Goal: Check status: Check status

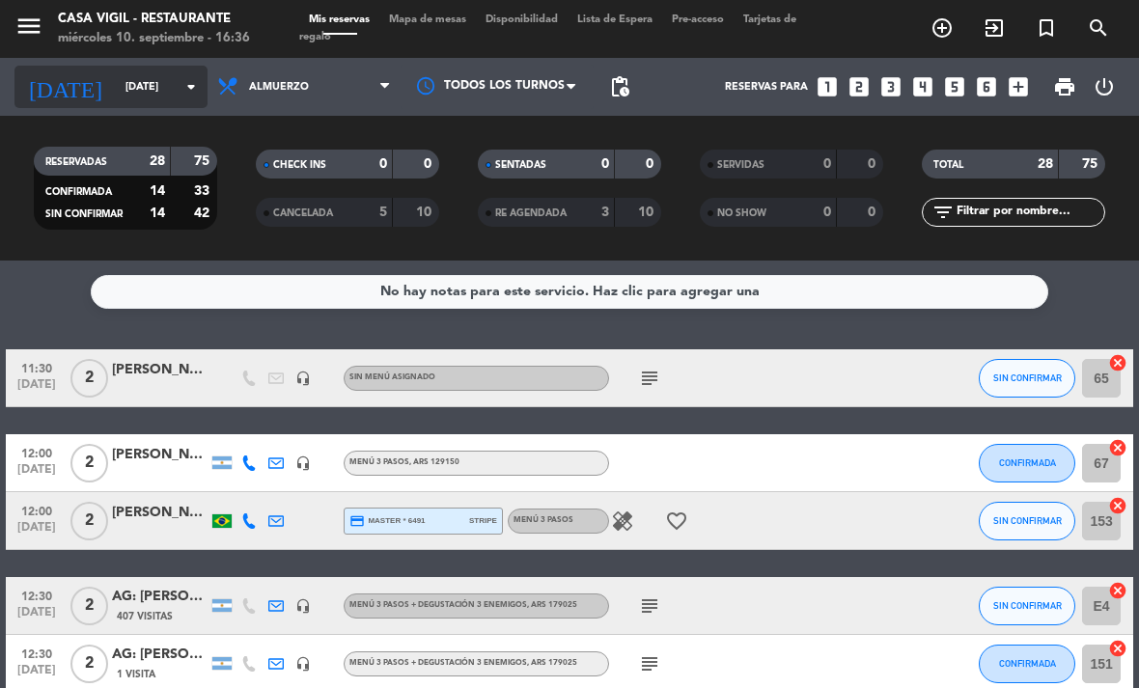
click at [176, 82] on input "[DATE]" at bounding box center [187, 87] width 143 height 32
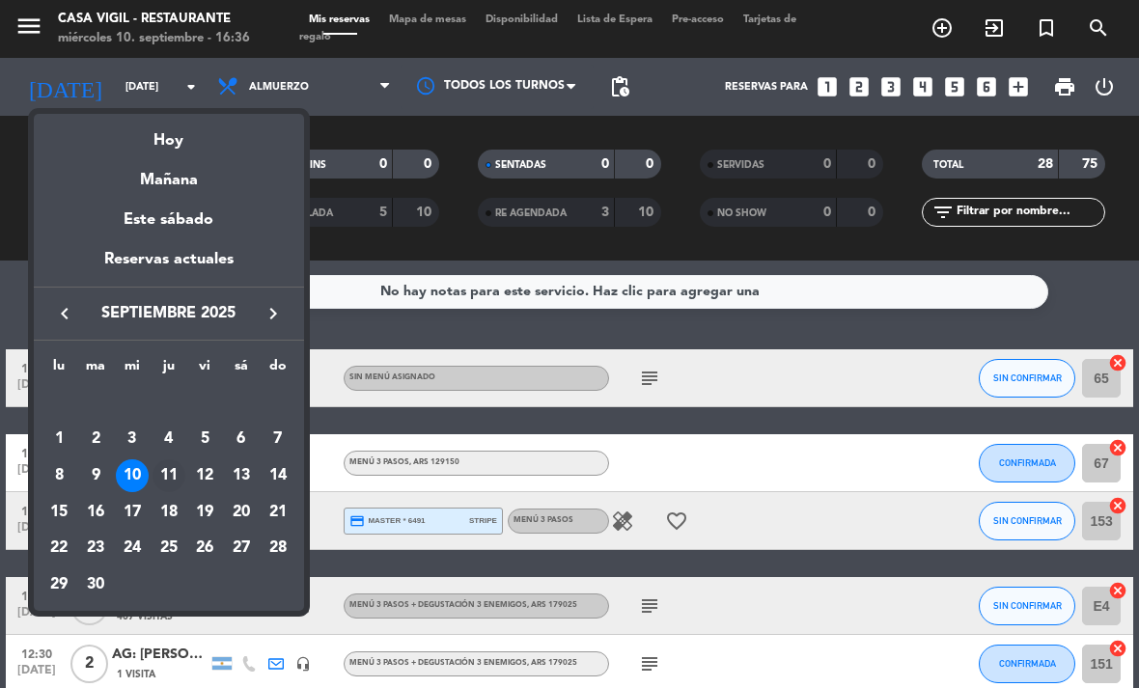
click at [159, 476] on div "11" at bounding box center [168, 475] width 33 height 33
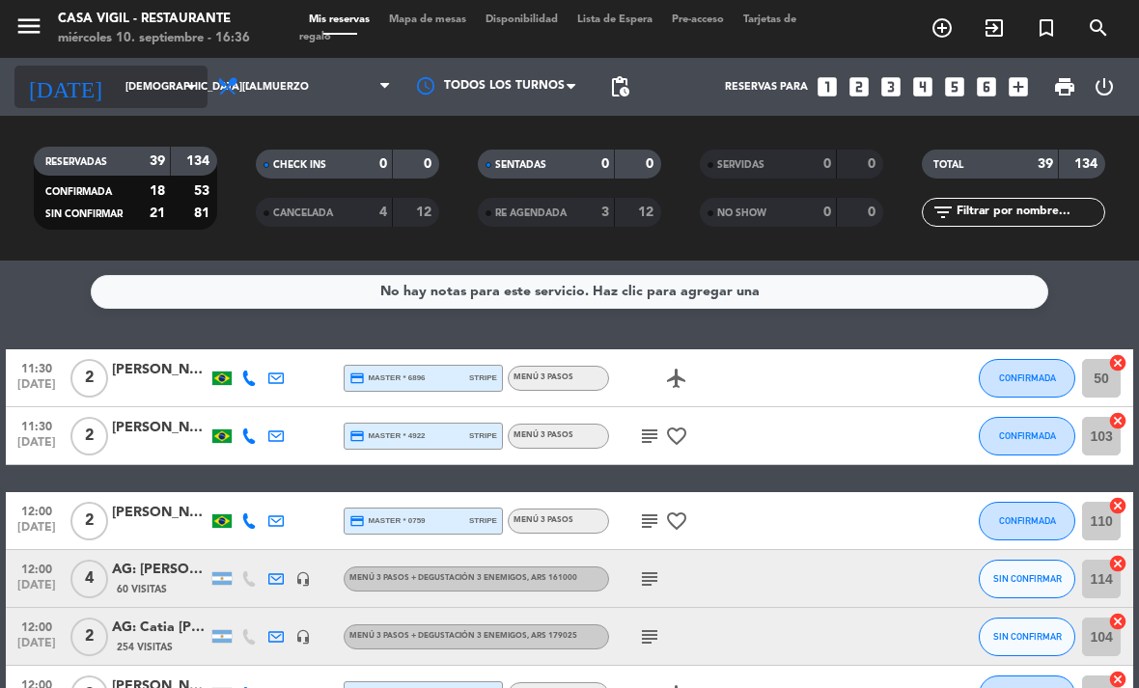
click at [133, 103] on input "[DEMOGRAPHIC_DATA][DATE]" at bounding box center [187, 87] width 143 height 32
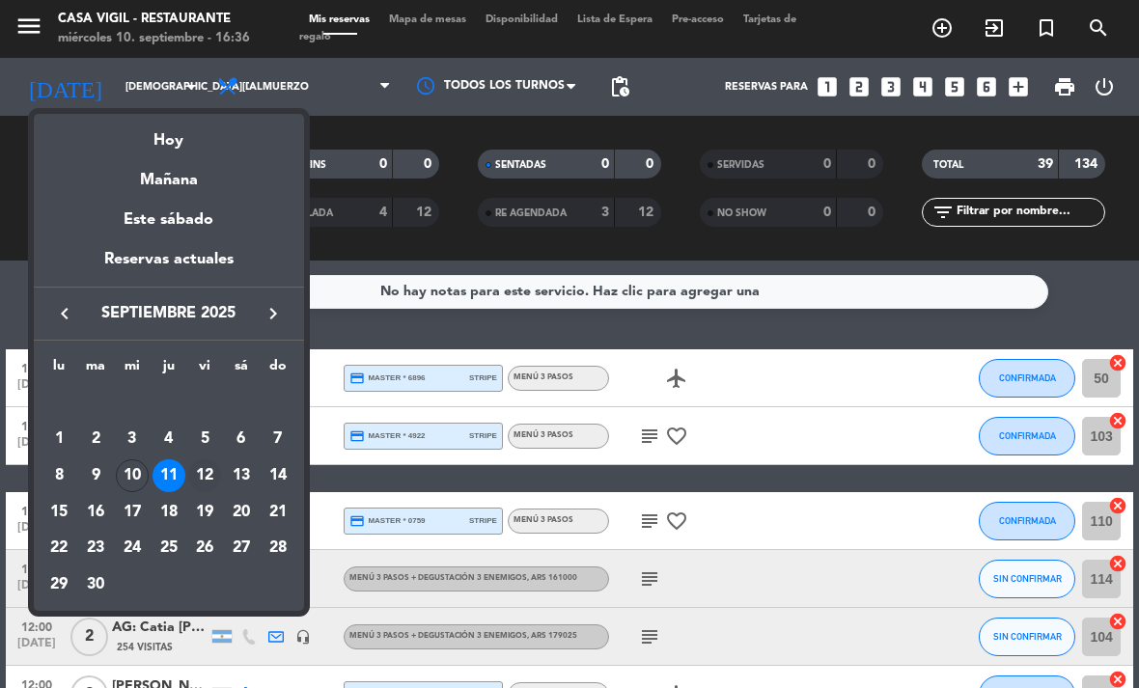
click at [203, 472] on div "12" at bounding box center [204, 475] width 33 height 33
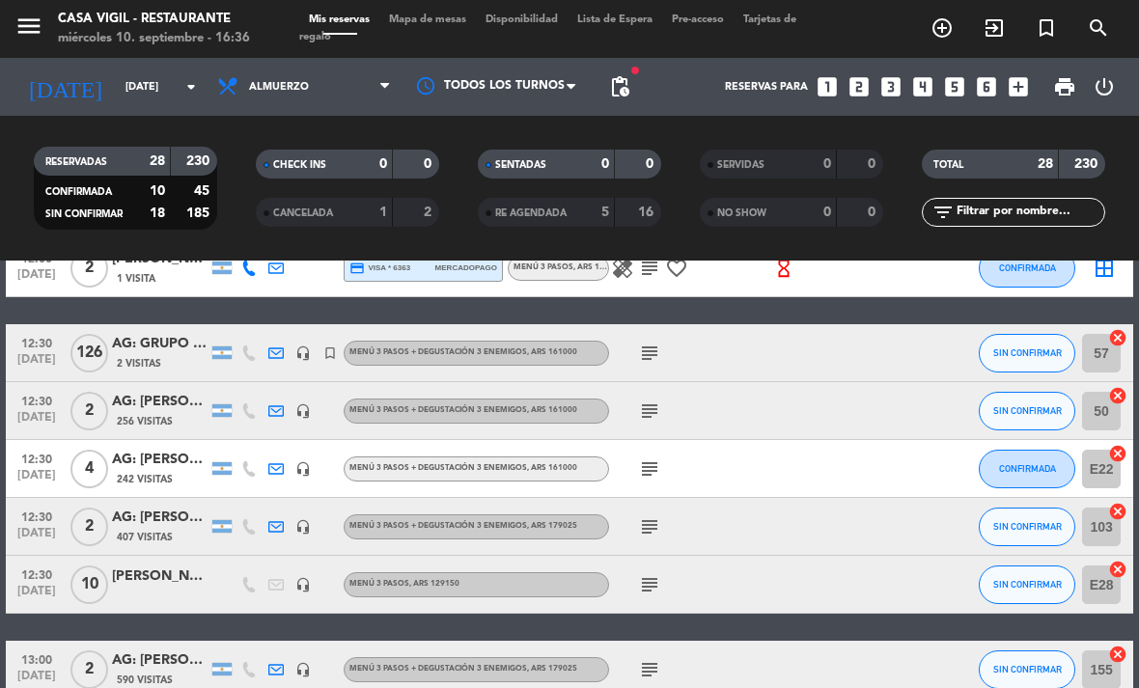
scroll to position [305, 0]
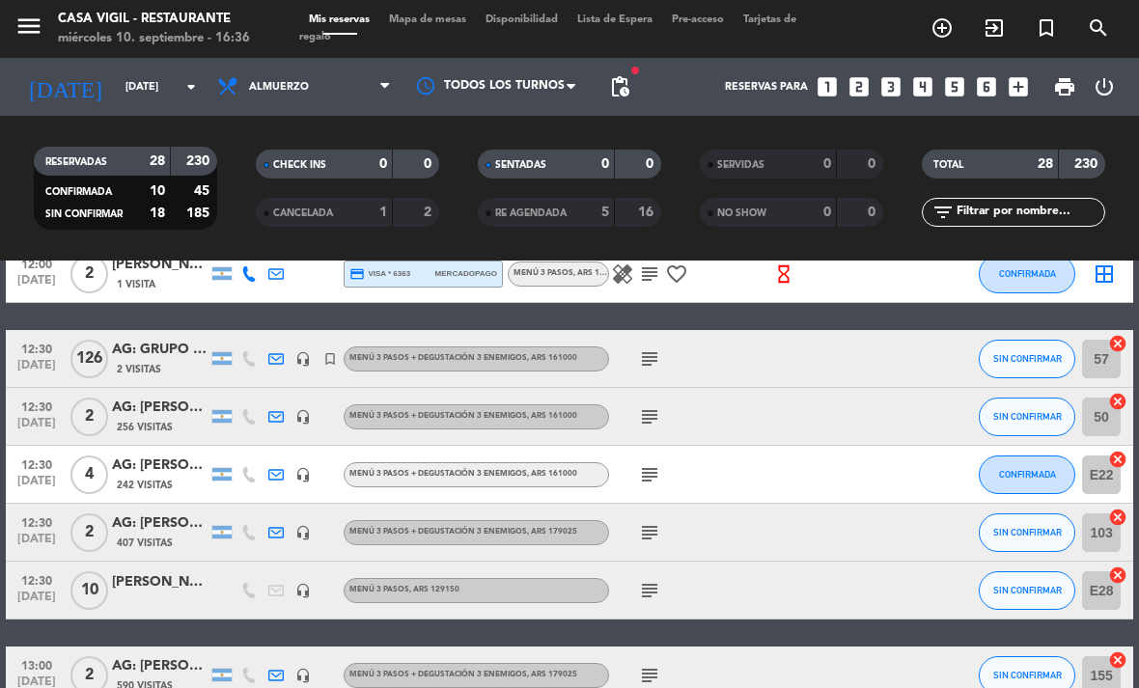
click at [136, 351] on div "AG: GRUPO RODOBENS X126 / AYMARA" at bounding box center [160, 350] width 97 height 22
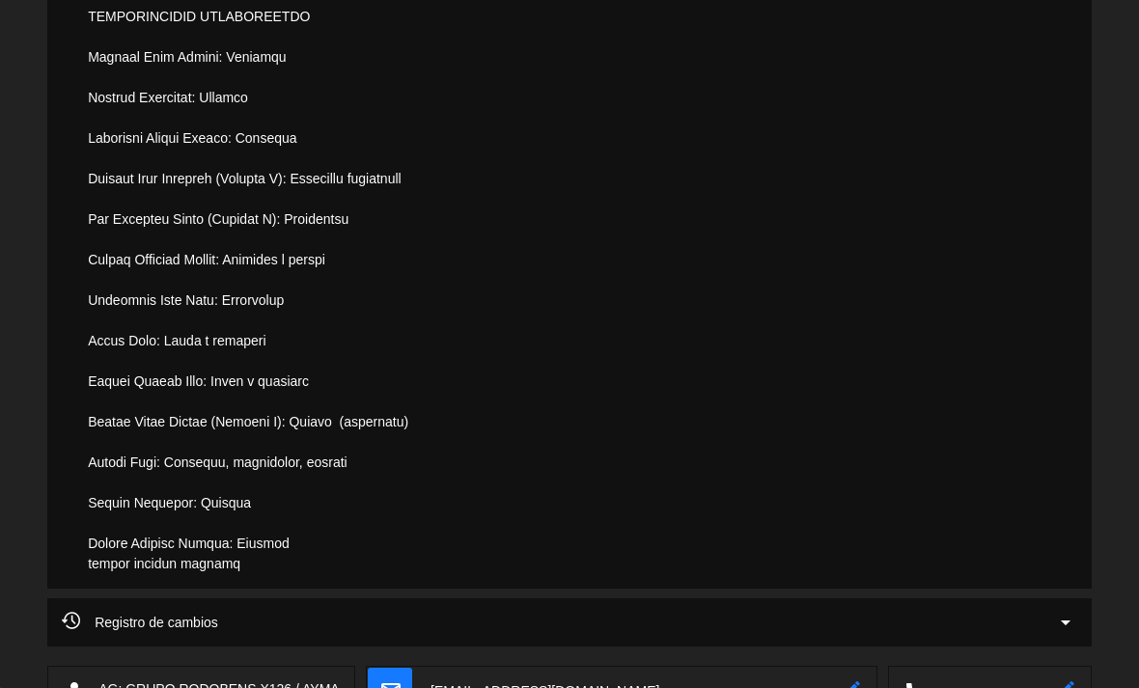
scroll to position [1335, 0]
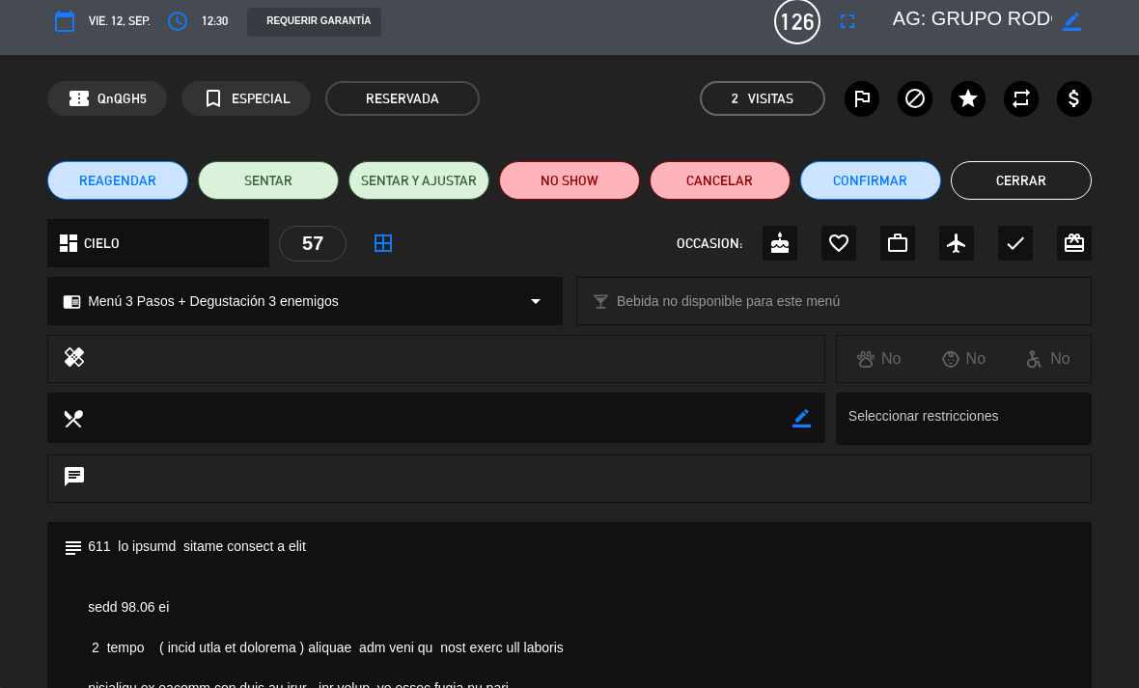
scroll to position [14, 0]
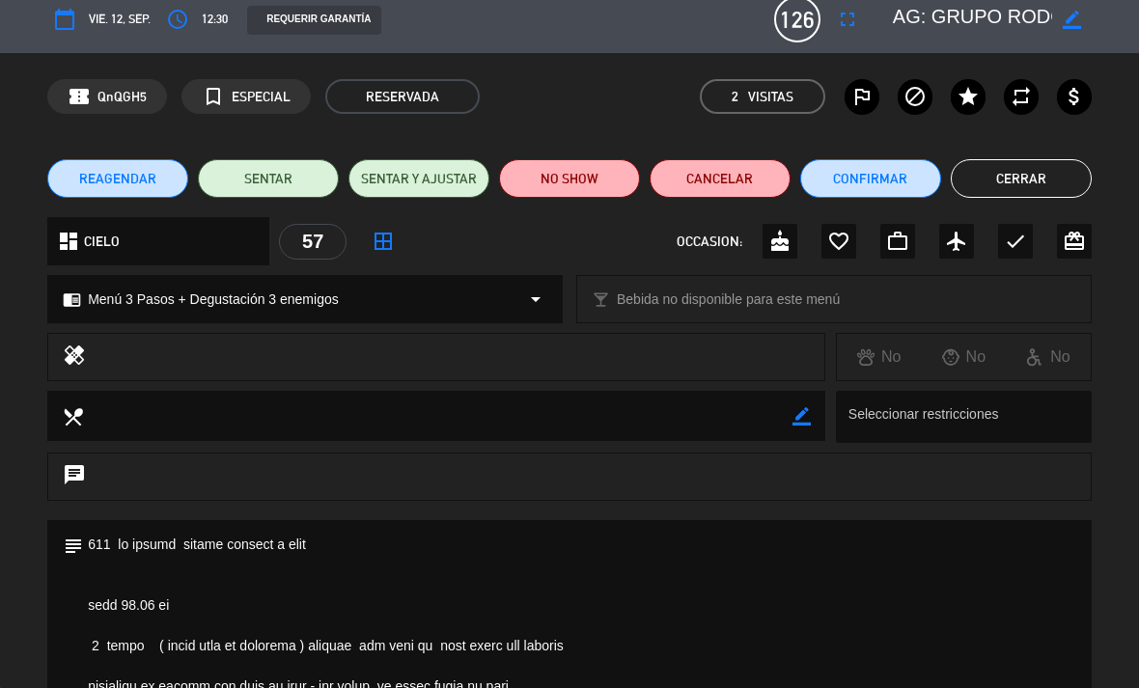
click at [1062, 182] on button "Cerrar" at bounding box center [1021, 178] width 141 height 39
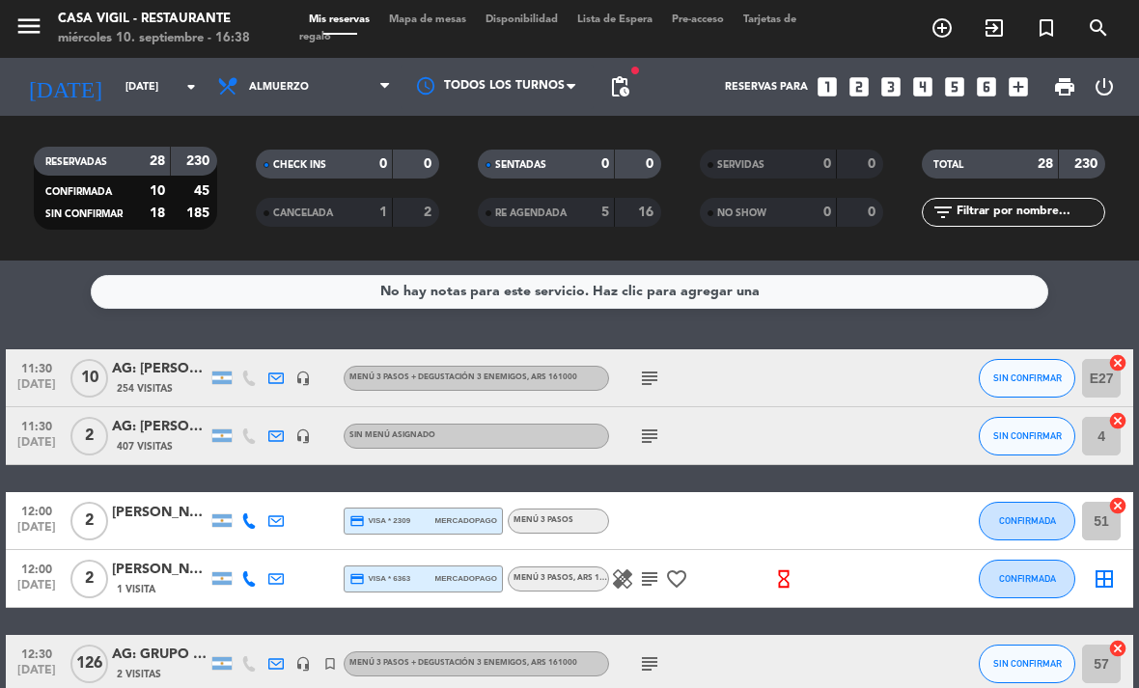
scroll to position [-5, 0]
click at [118, 87] on input "[DATE]" at bounding box center [187, 87] width 143 height 32
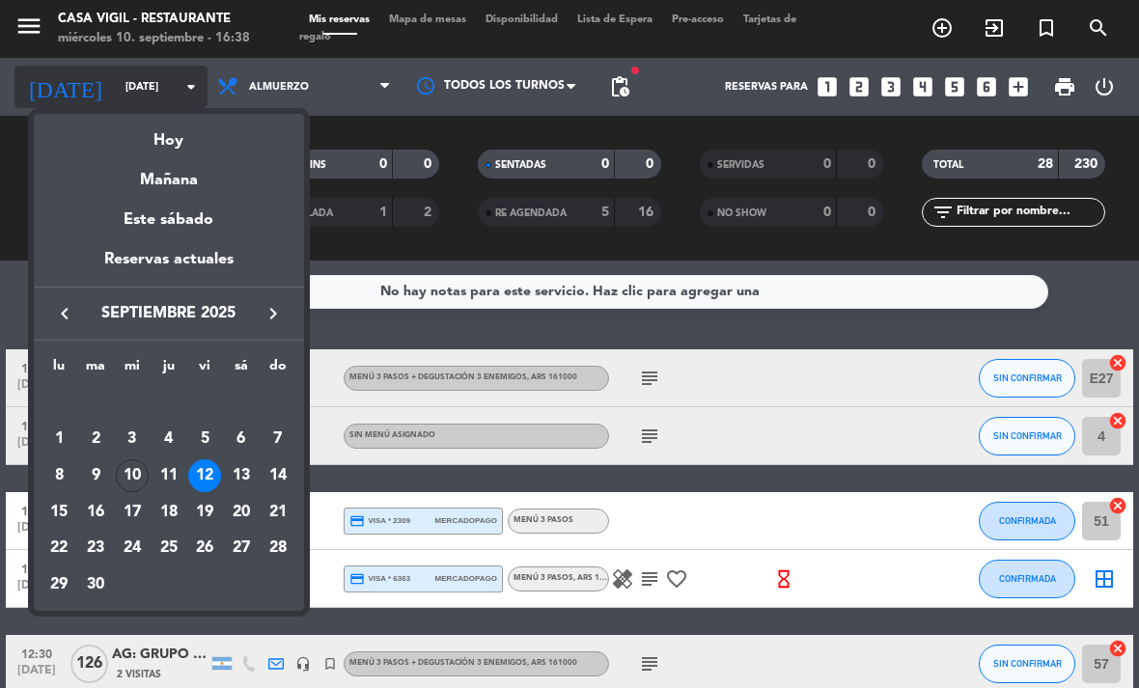
scroll to position [0, 0]
click at [242, 476] on div "13" at bounding box center [241, 475] width 33 height 33
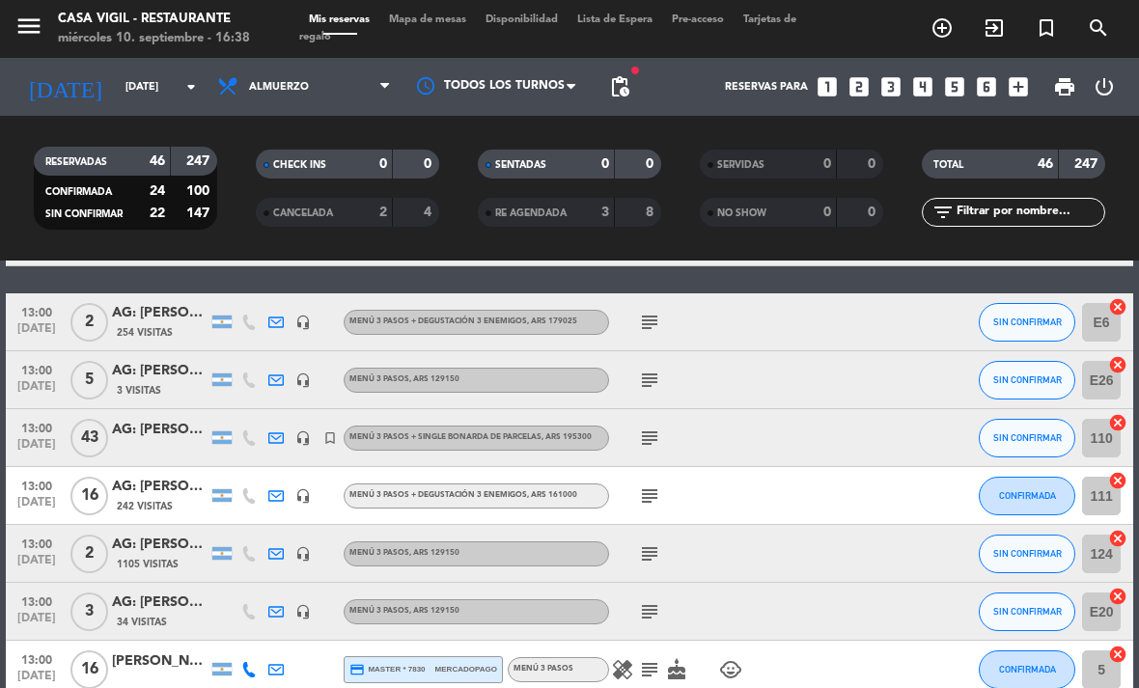
scroll to position [744, 0]
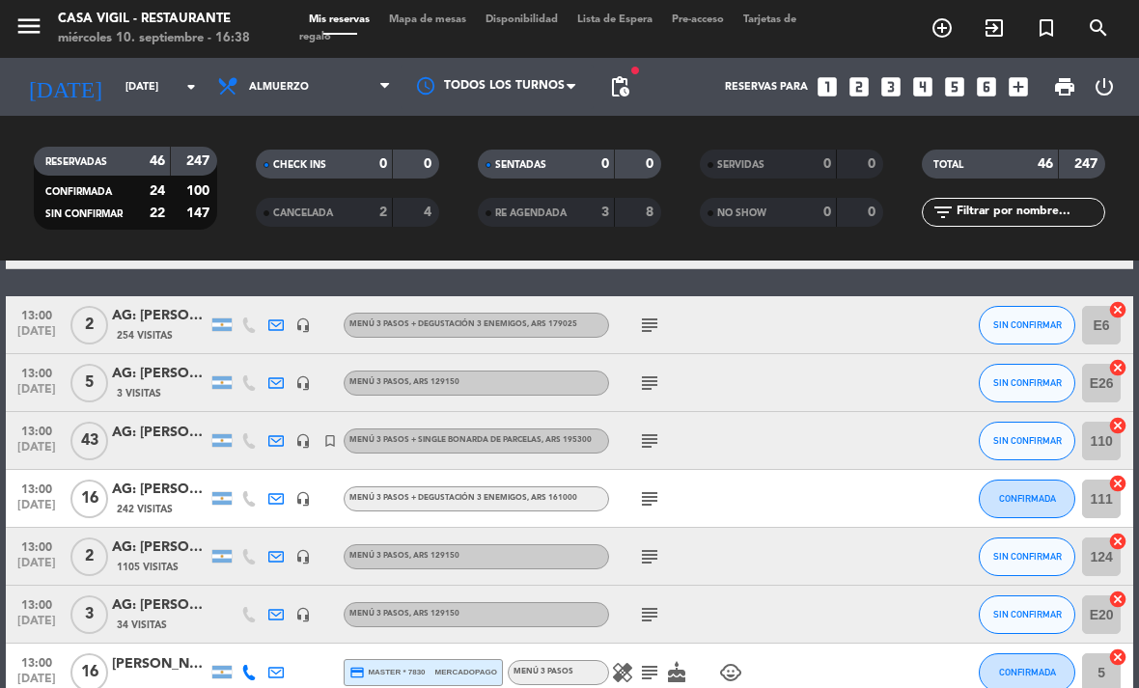
click at [788, 428] on div at bounding box center [797, 440] width 52 height 57
click at [701, 448] on div "subject" at bounding box center [690, 440] width 162 height 57
click at [144, 435] on div "AG: [PERSON_NAME] **LABORATORIO X43 / PUNTO AR VIAJES Y TURISMO" at bounding box center [160, 433] width 97 height 22
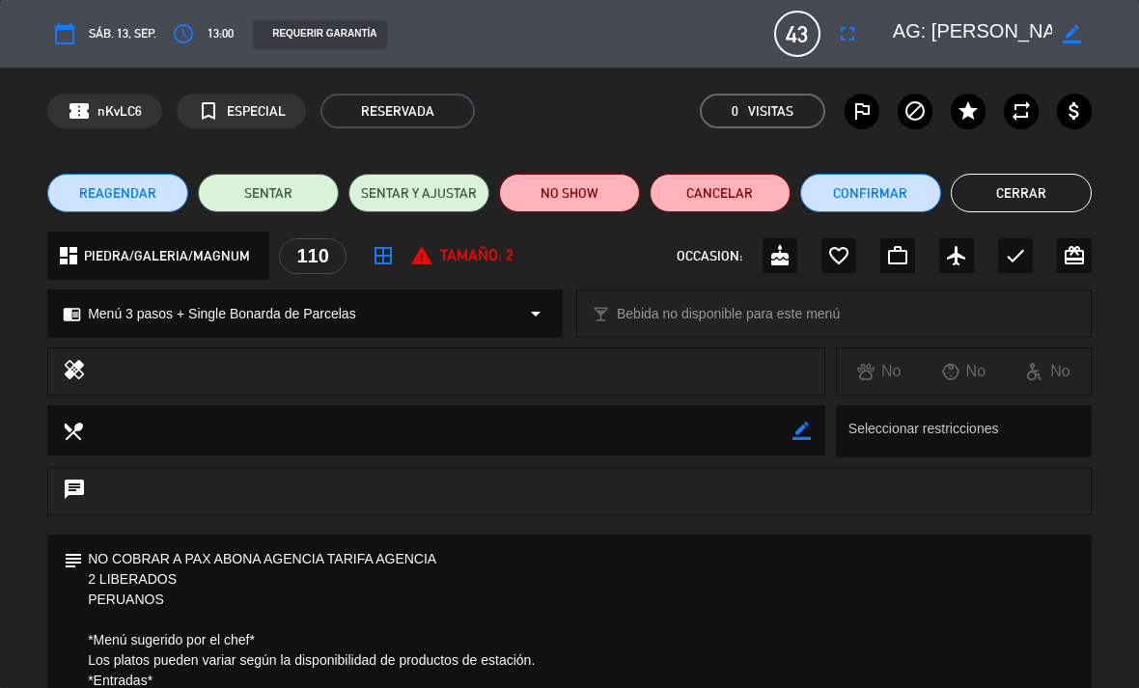
scroll to position [0, 0]
click at [1032, 195] on button "Cerrar" at bounding box center [1021, 193] width 141 height 39
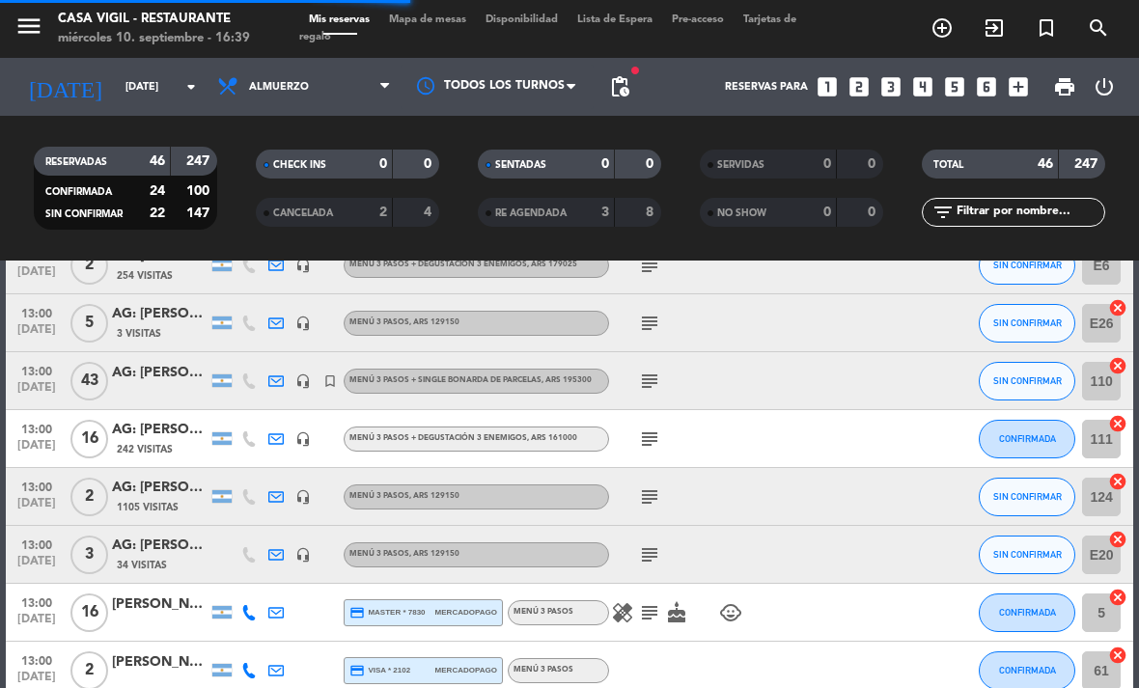
scroll to position [810, 0]
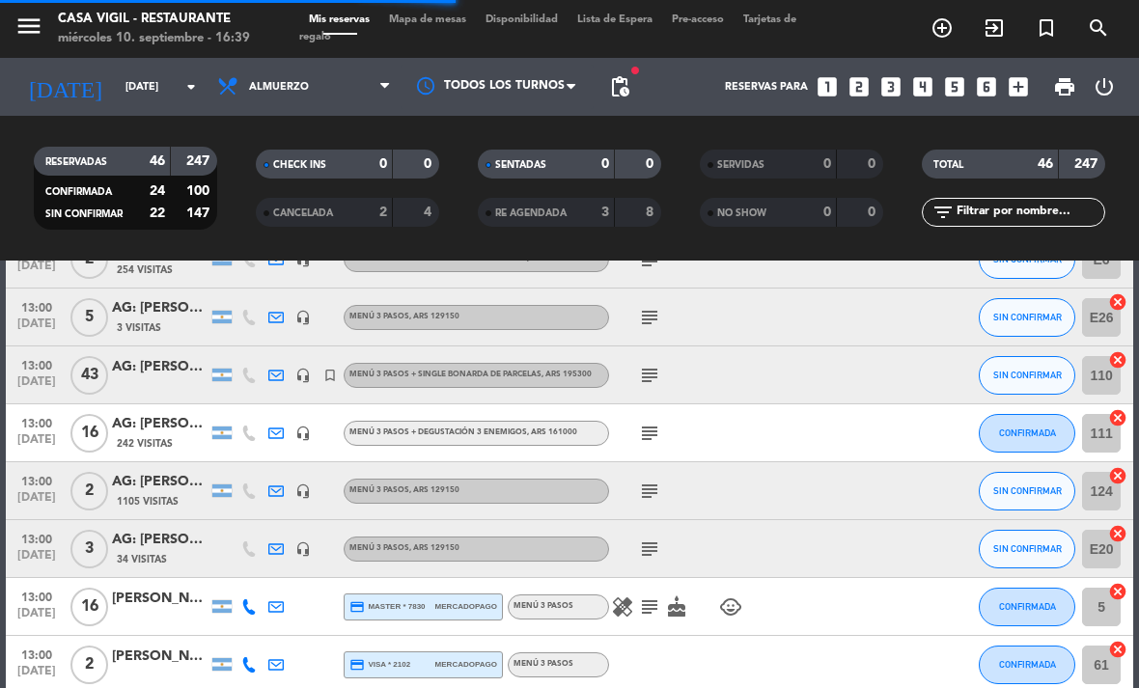
click at [120, 428] on div "AG: [PERSON_NAME] X 16/ SUNTRIP" at bounding box center [160, 424] width 97 height 22
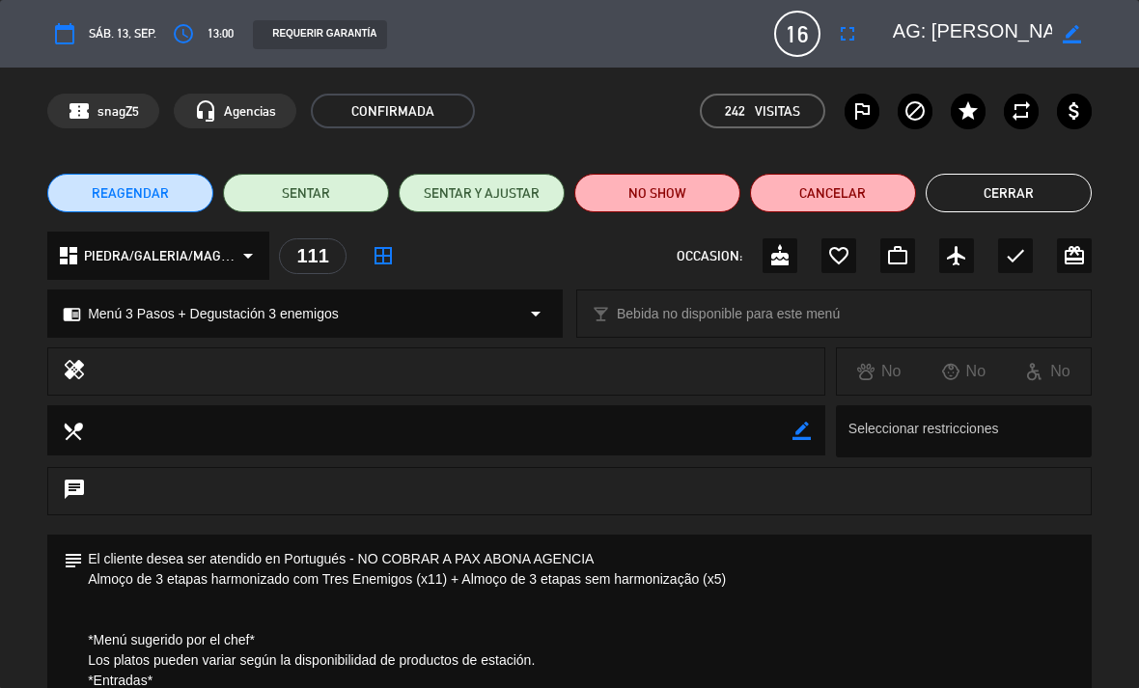
scroll to position [0, 0]
click at [1018, 198] on button "Cerrar" at bounding box center [1008, 193] width 166 height 39
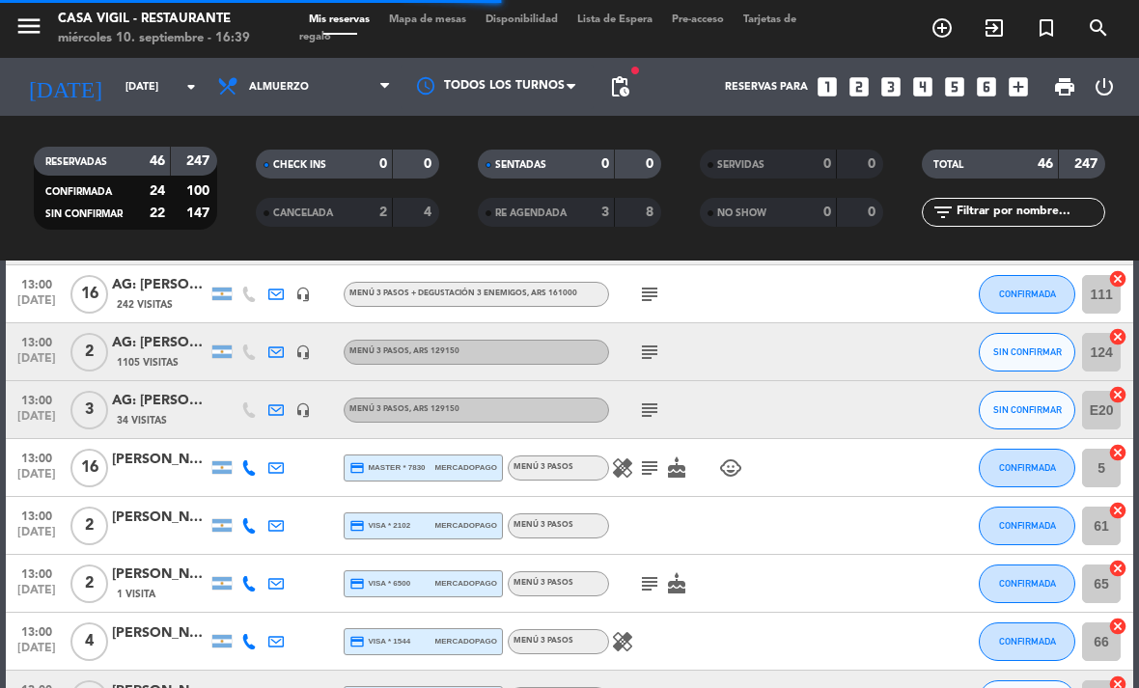
scroll to position [982, 0]
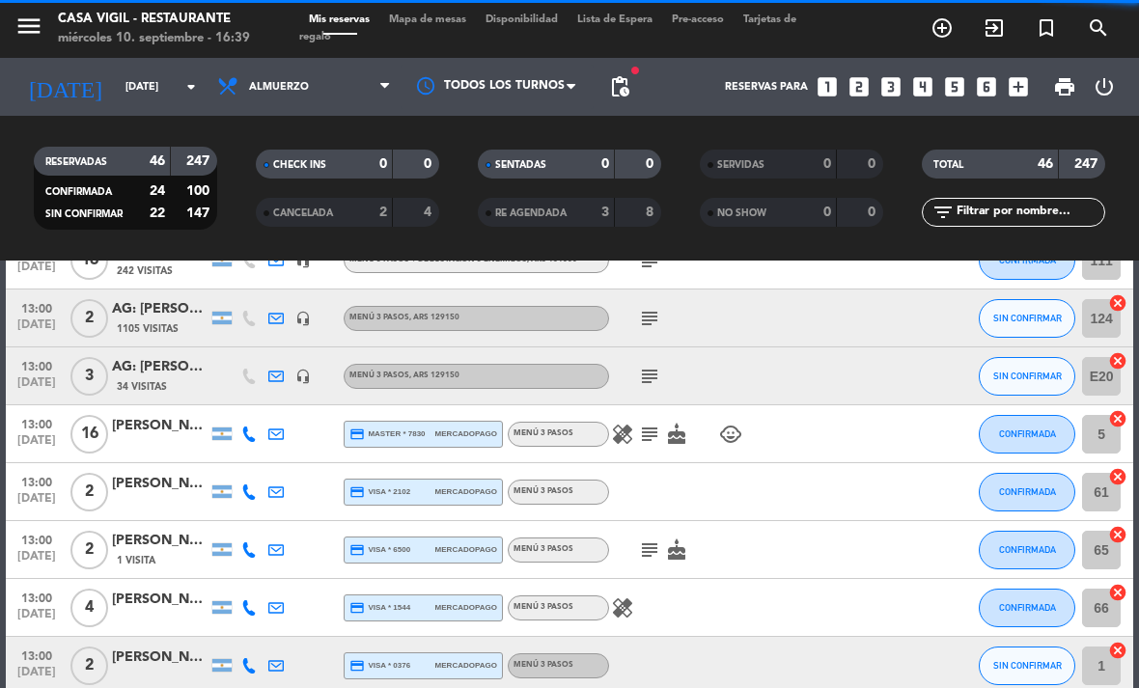
click at [141, 425] on div "[PERSON_NAME]" at bounding box center [160, 426] width 97 height 22
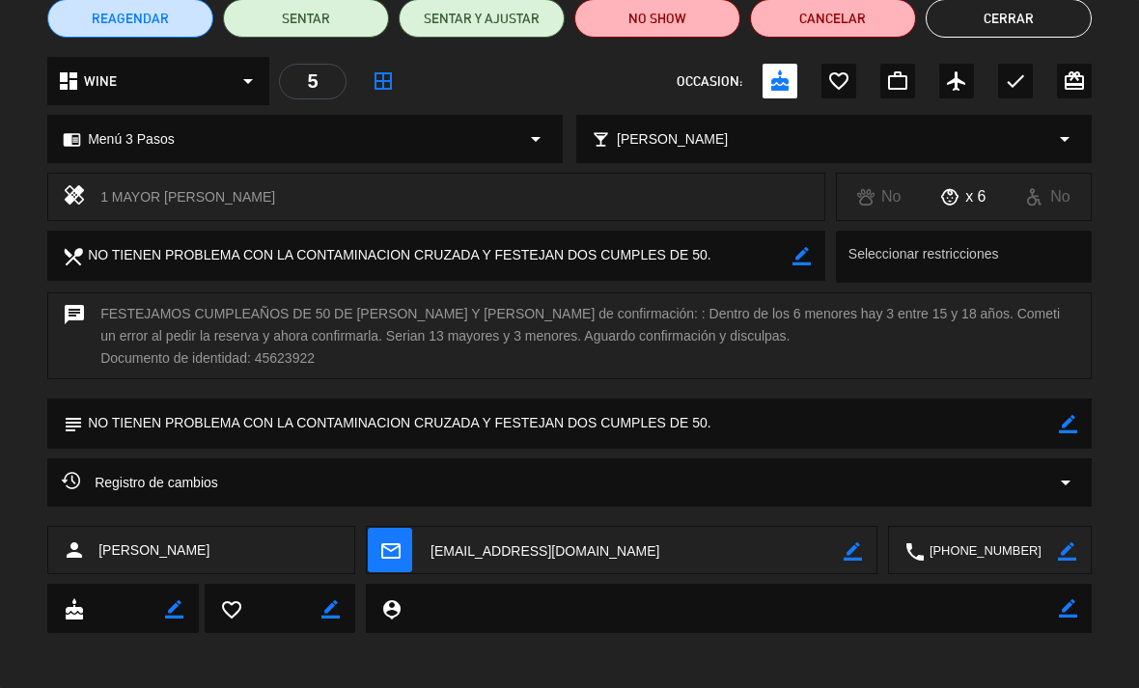
scroll to position [175, 0]
click at [1041, 30] on button "Cerrar" at bounding box center [1008, 18] width 166 height 39
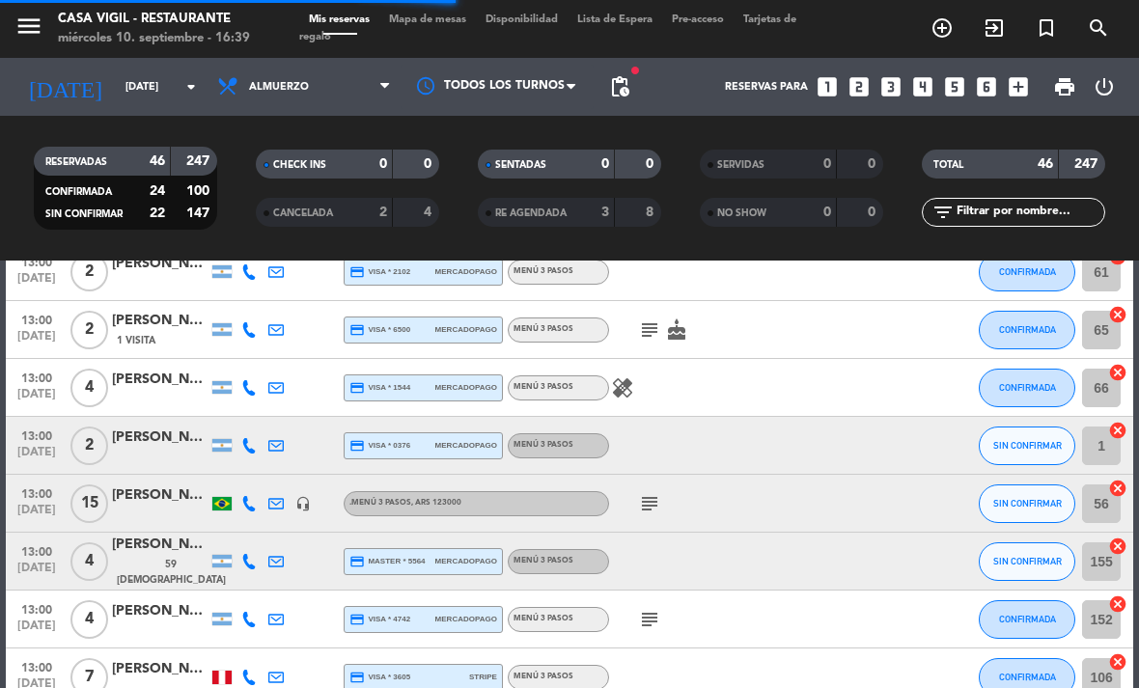
scroll to position [1204, 0]
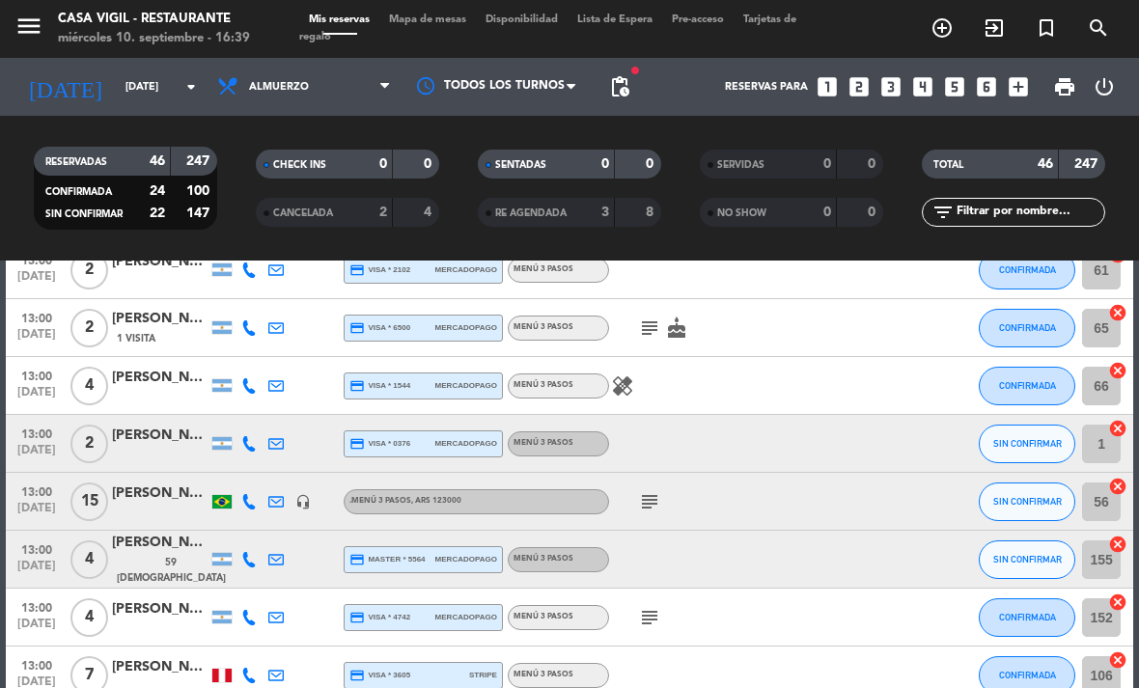
click at [133, 501] on div "[PERSON_NAME]" at bounding box center [160, 494] width 97 height 22
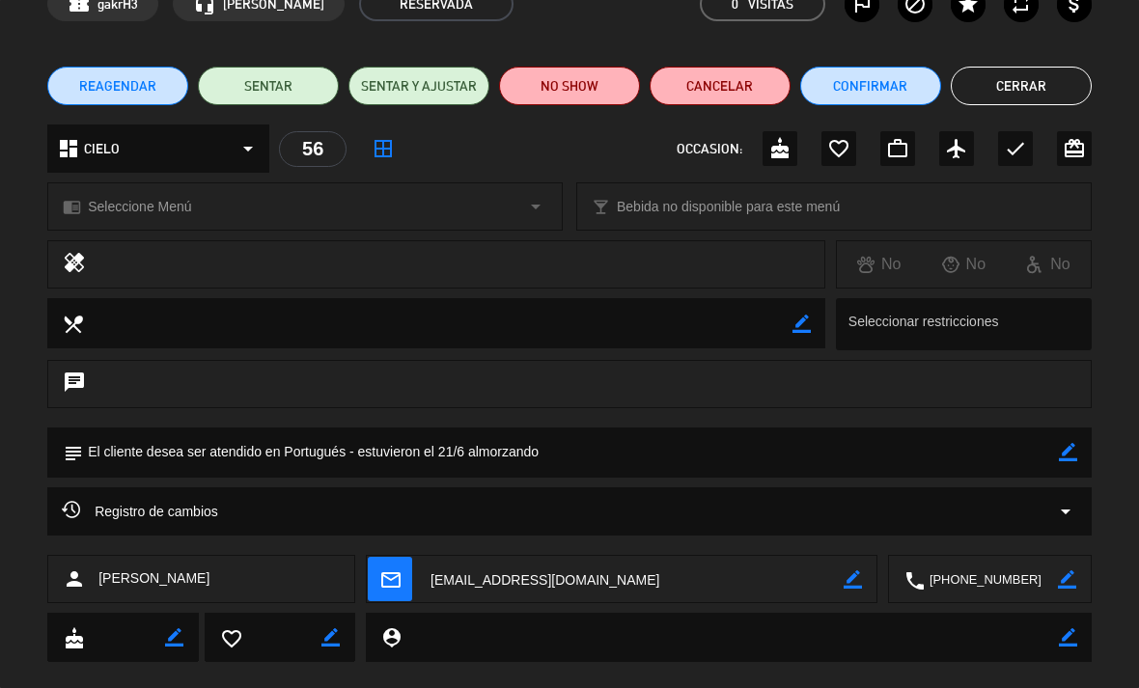
scroll to position [104, 0]
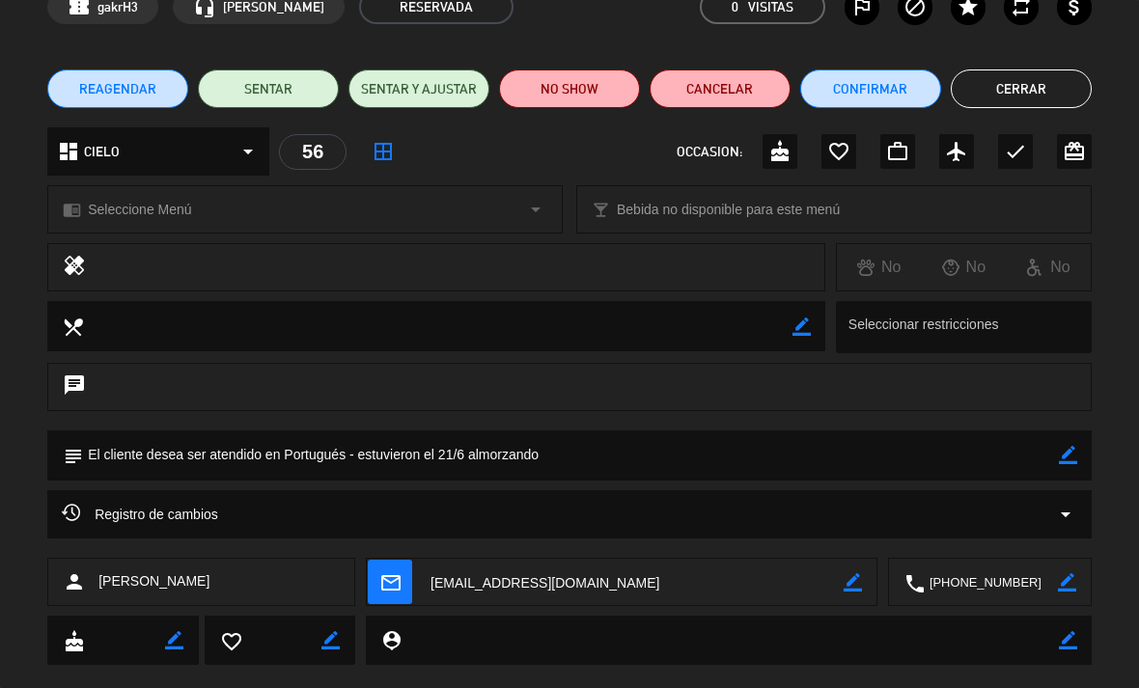
click at [1033, 83] on button "Cerrar" at bounding box center [1021, 88] width 141 height 39
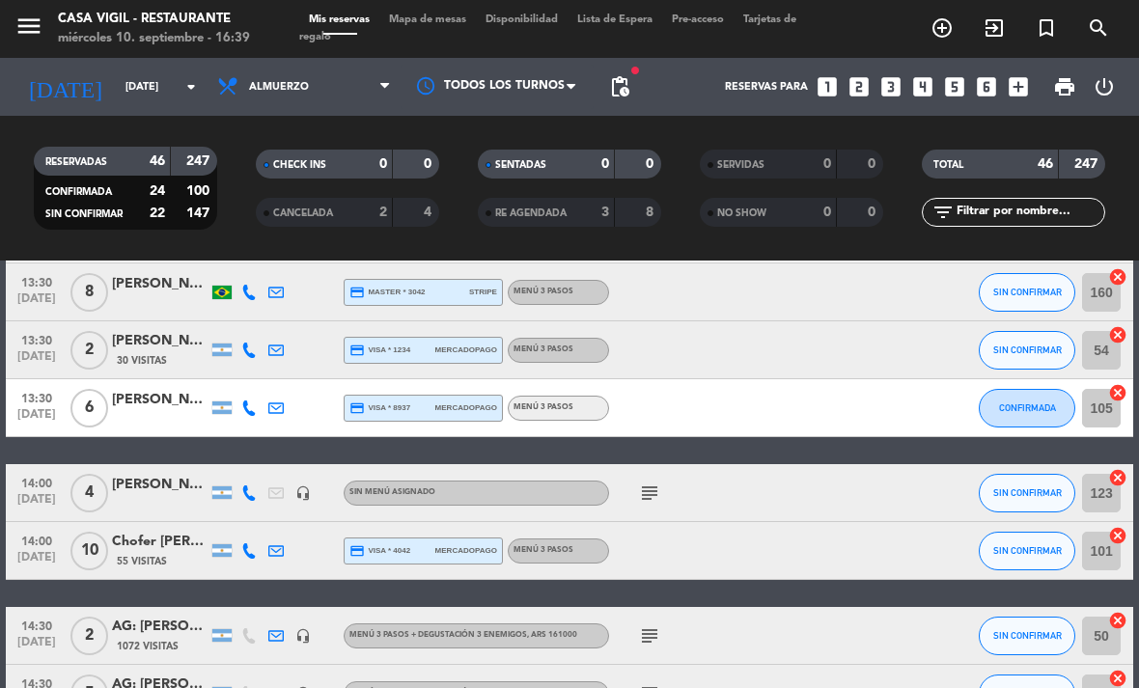
scroll to position [2194, 0]
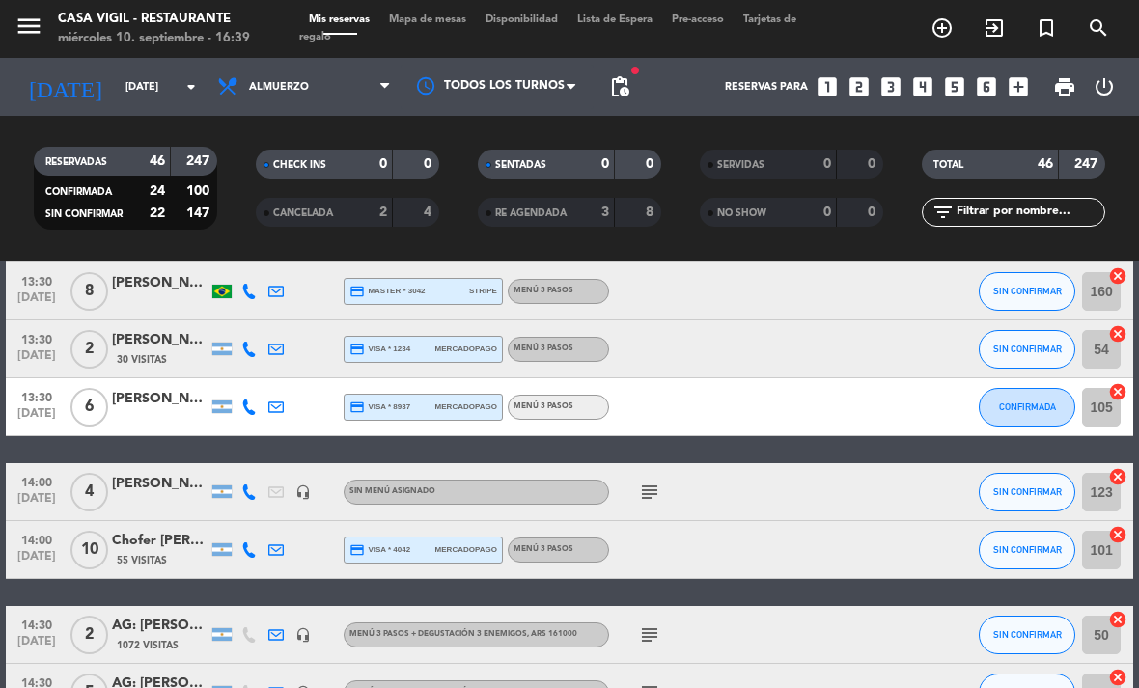
click at [144, 552] on div "55 Visitas" at bounding box center [160, 560] width 97 height 16
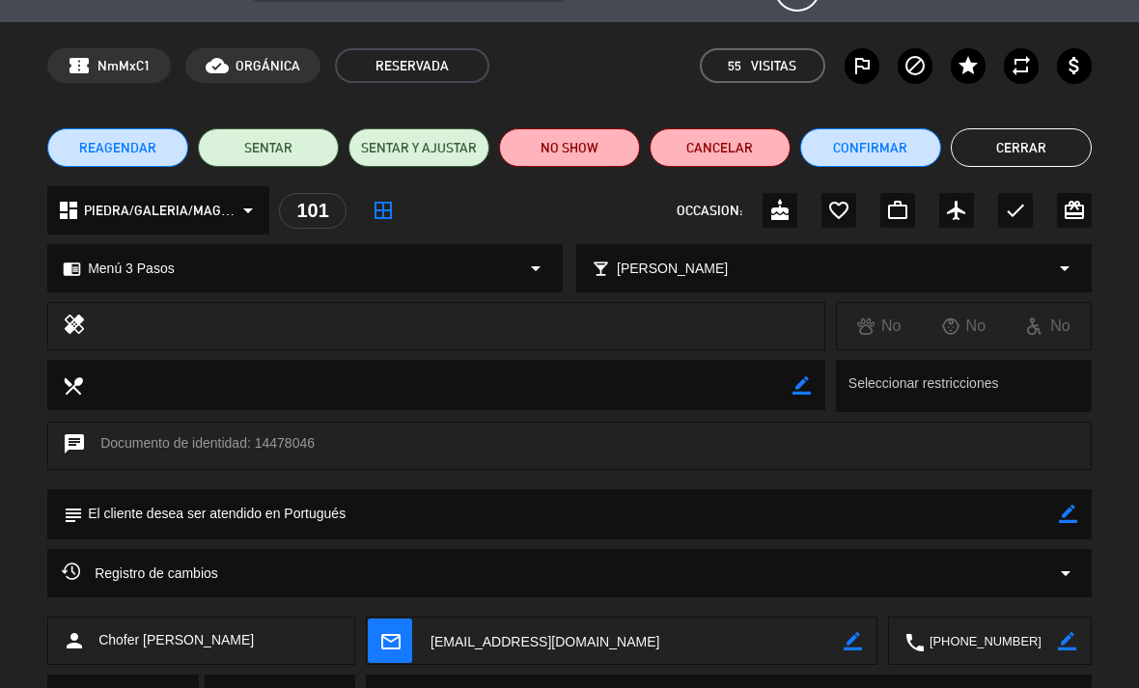
scroll to position [55, 0]
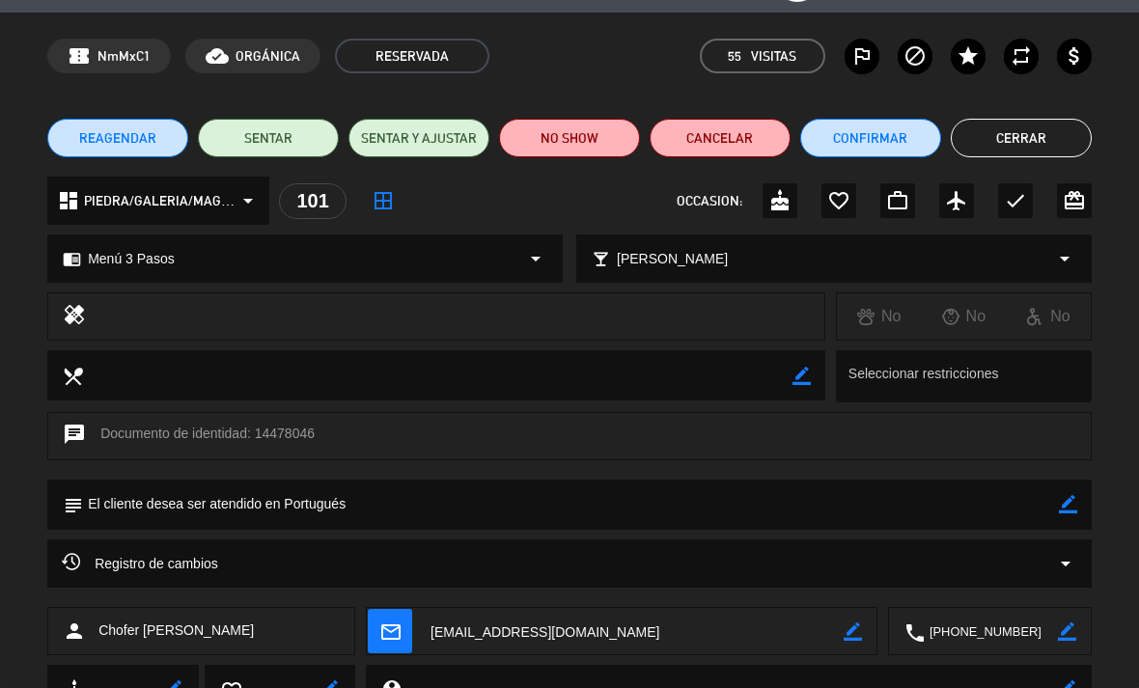
click at [1039, 145] on button "Cerrar" at bounding box center [1021, 138] width 141 height 39
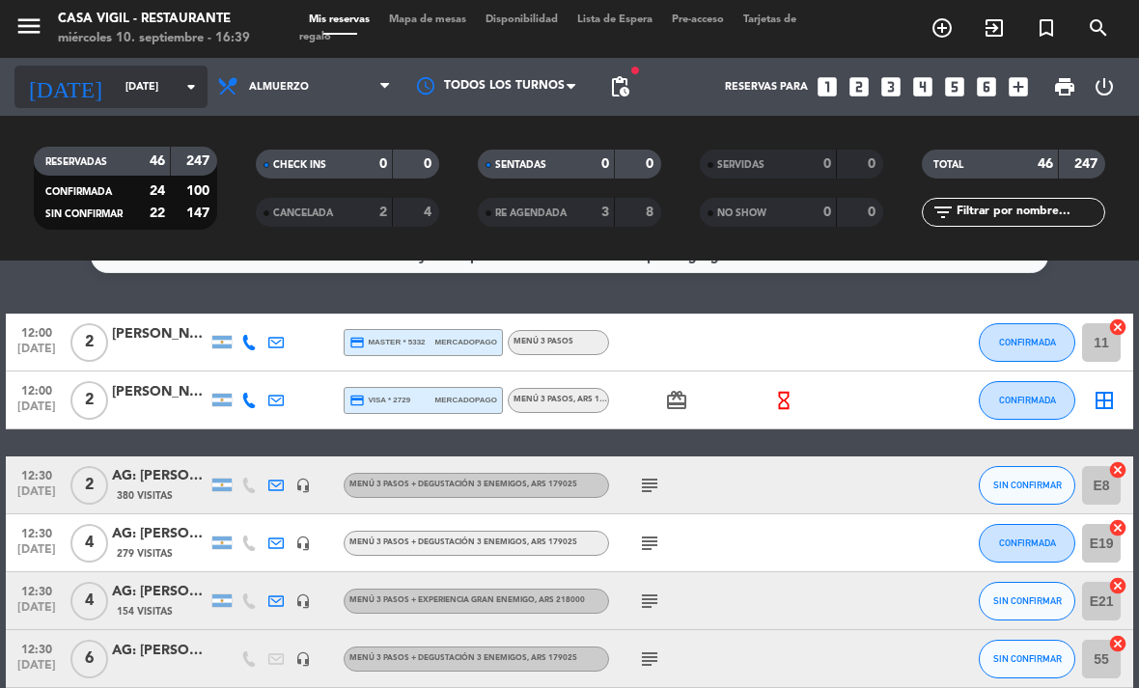
click at [145, 102] on input "[DATE]" at bounding box center [187, 87] width 143 height 32
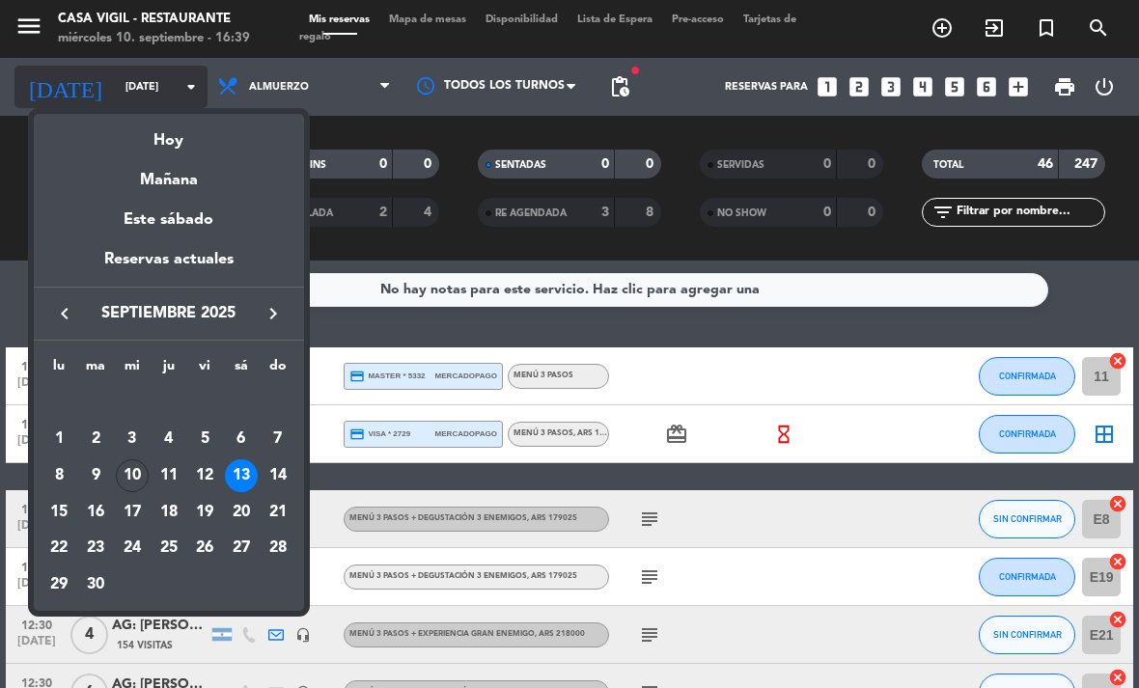
scroll to position [1, 0]
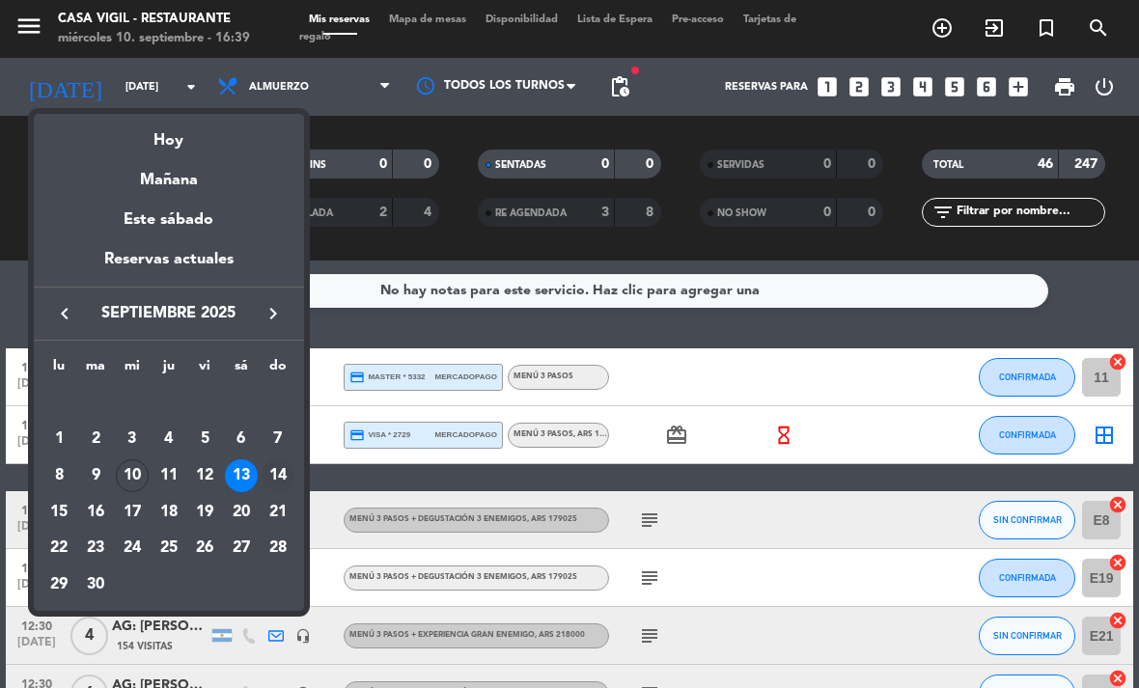
click at [262, 469] on div "14" at bounding box center [278, 475] width 33 height 33
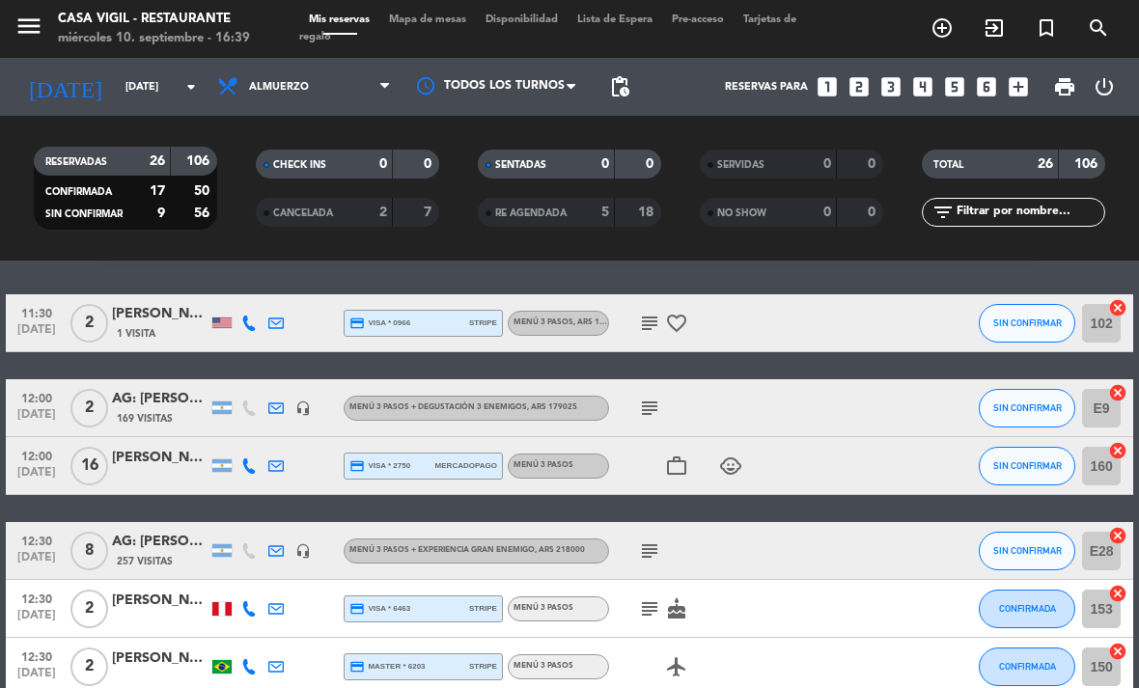
scroll to position [68, 0]
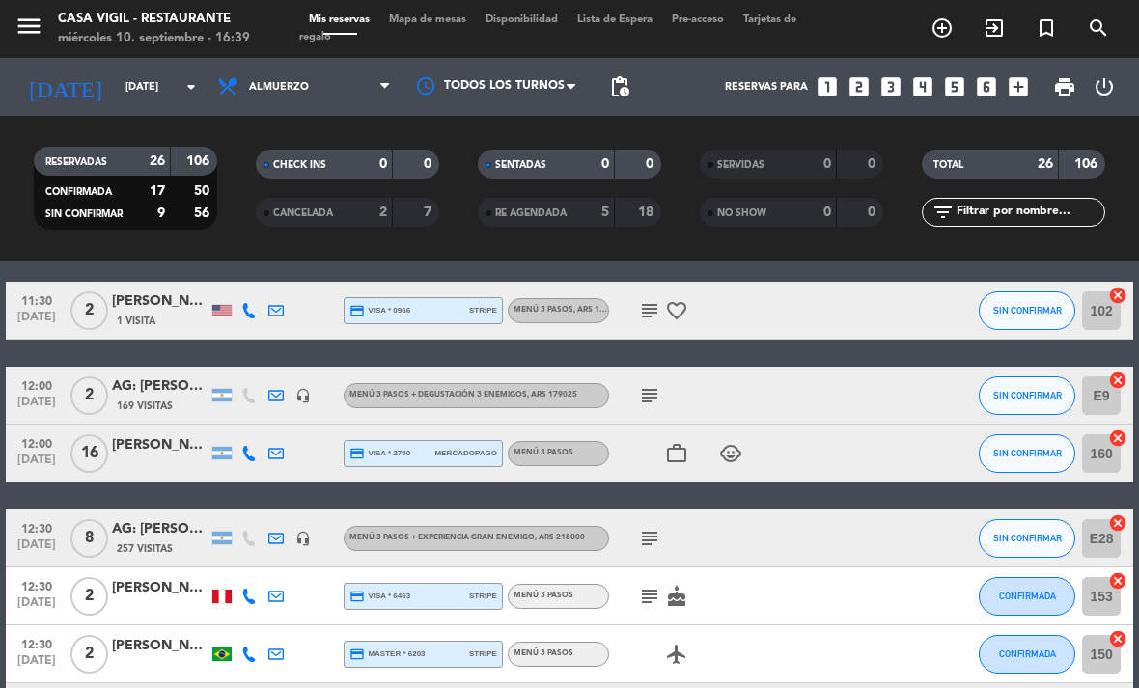
click at [799, 447] on div at bounding box center [797, 453] width 52 height 57
click at [165, 449] on div "[PERSON_NAME]" at bounding box center [160, 445] width 97 height 22
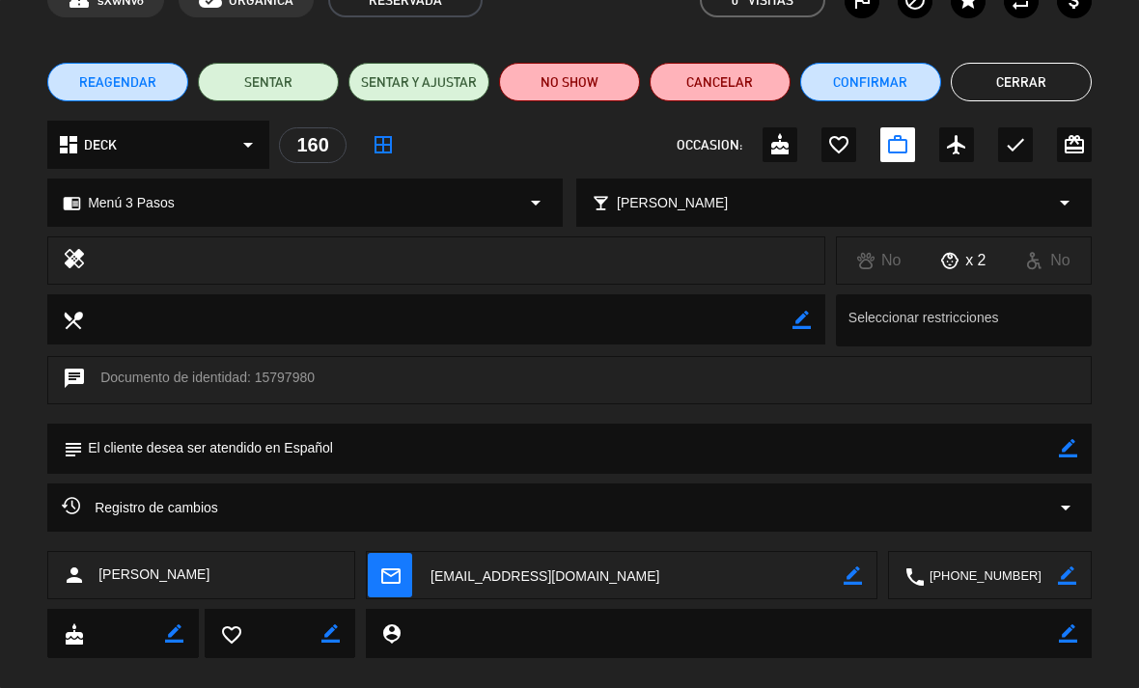
scroll to position [103, 0]
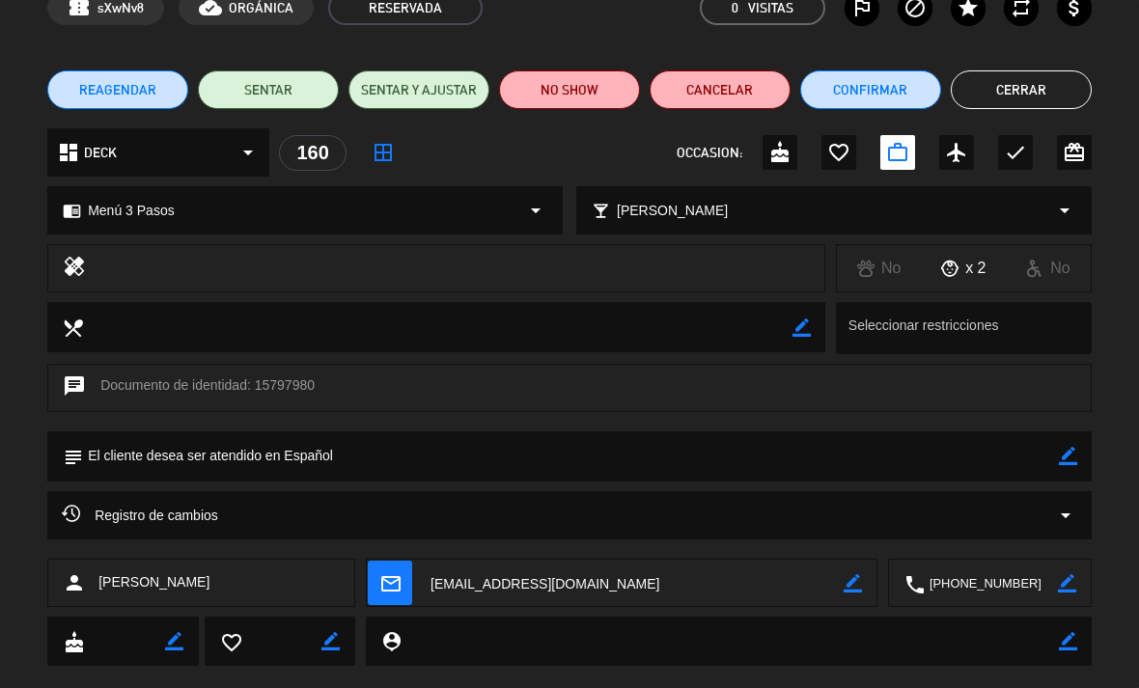
click at [1018, 89] on button "Cerrar" at bounding box center [1021, 89] width 141 height 39
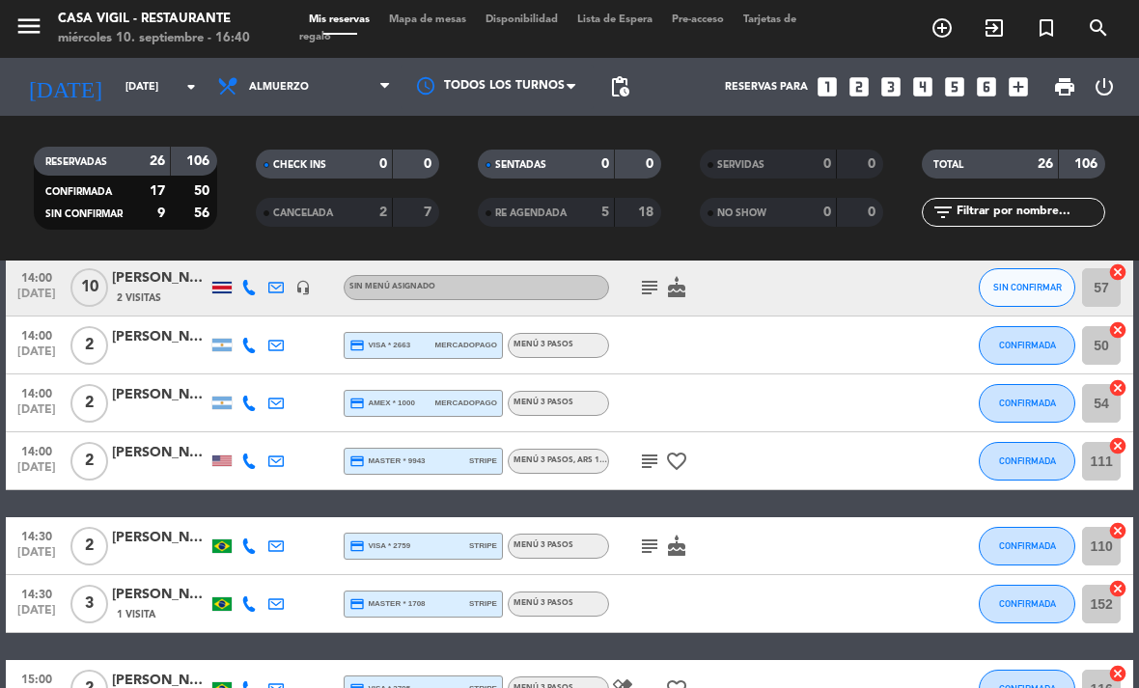
scroll to position [1227, 0]
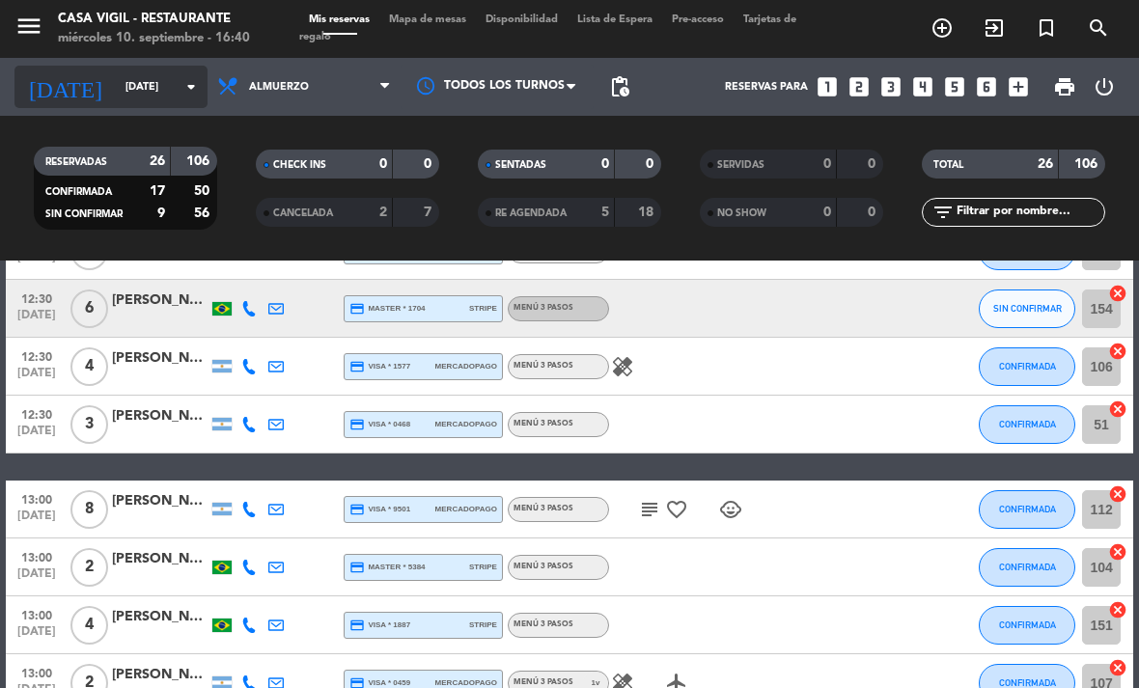
click at [121, 97] on input "[DATE]" at bounding box center [187, 87] width 143 height 32
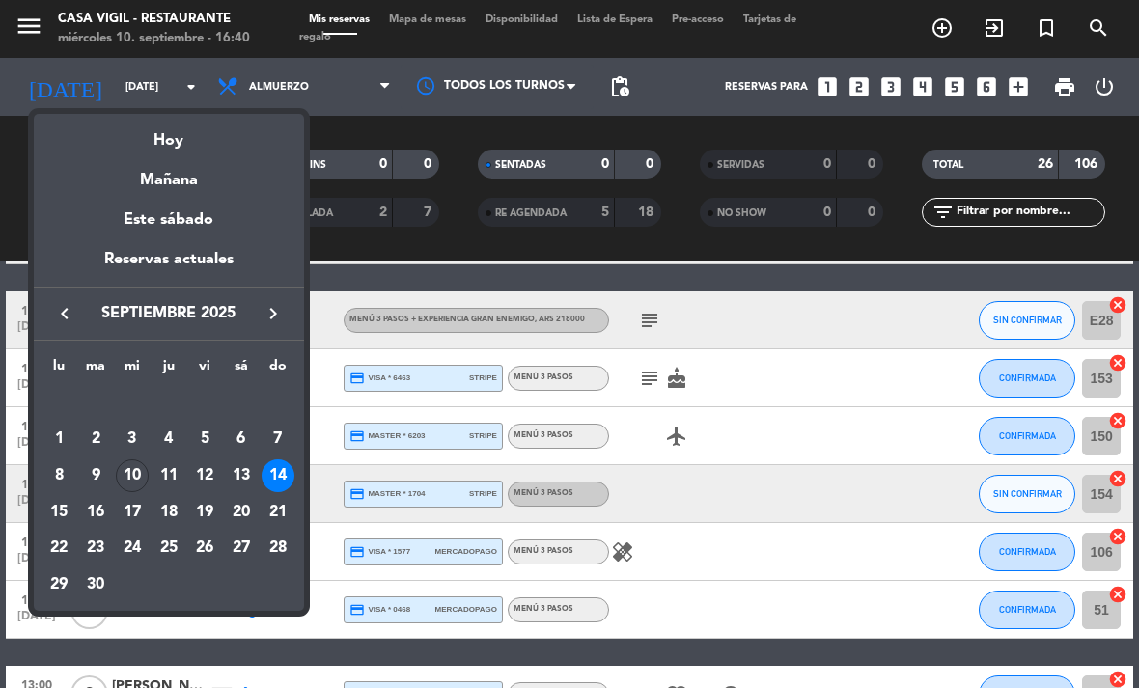
click at [905, 502] on div at bounding box center [569, 344] width 1139 height 688
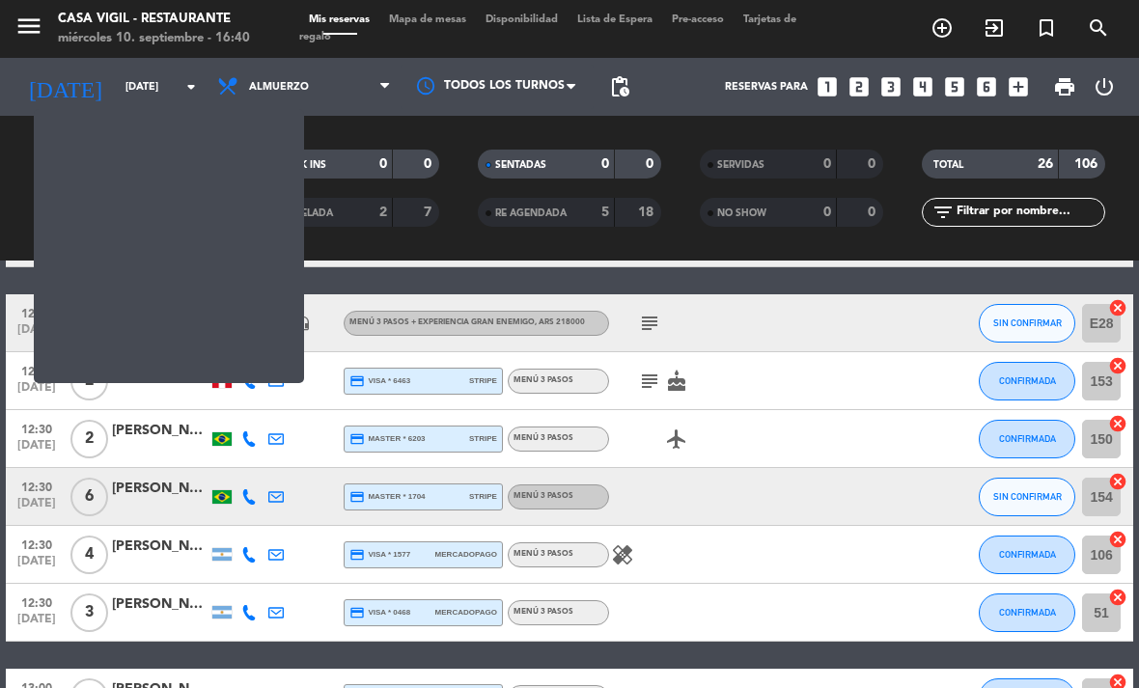
scroll to position [283, 0]
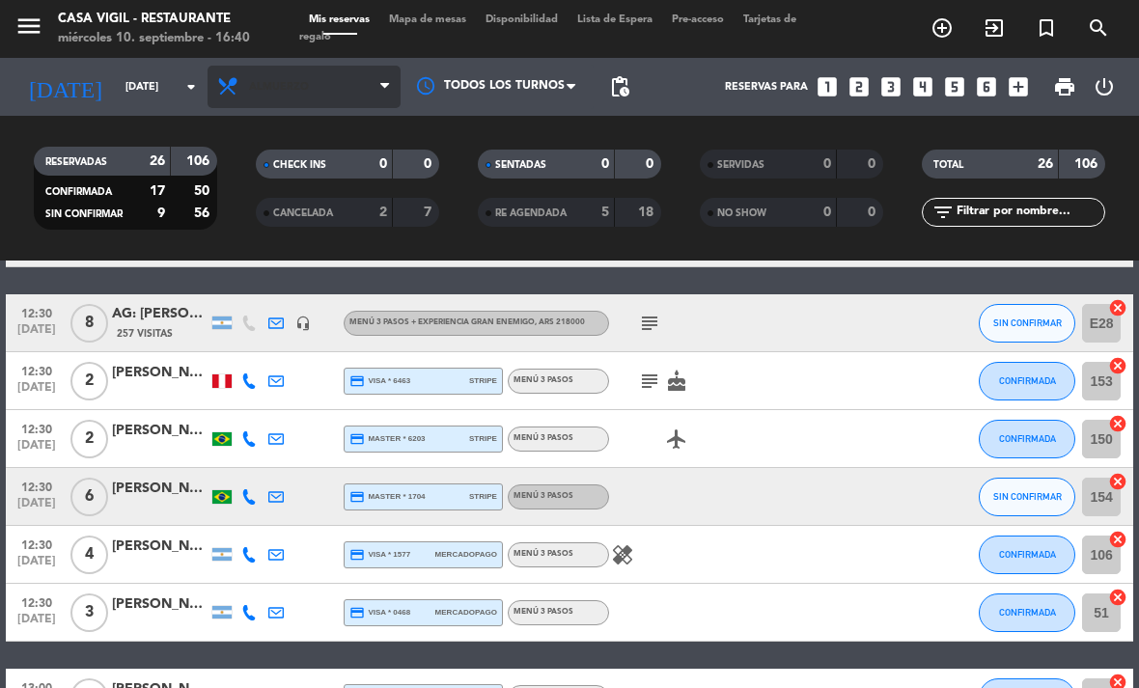
click at [350, 88] on span "Almuerzo" at bounding box center [303, 87] width 193 height 42
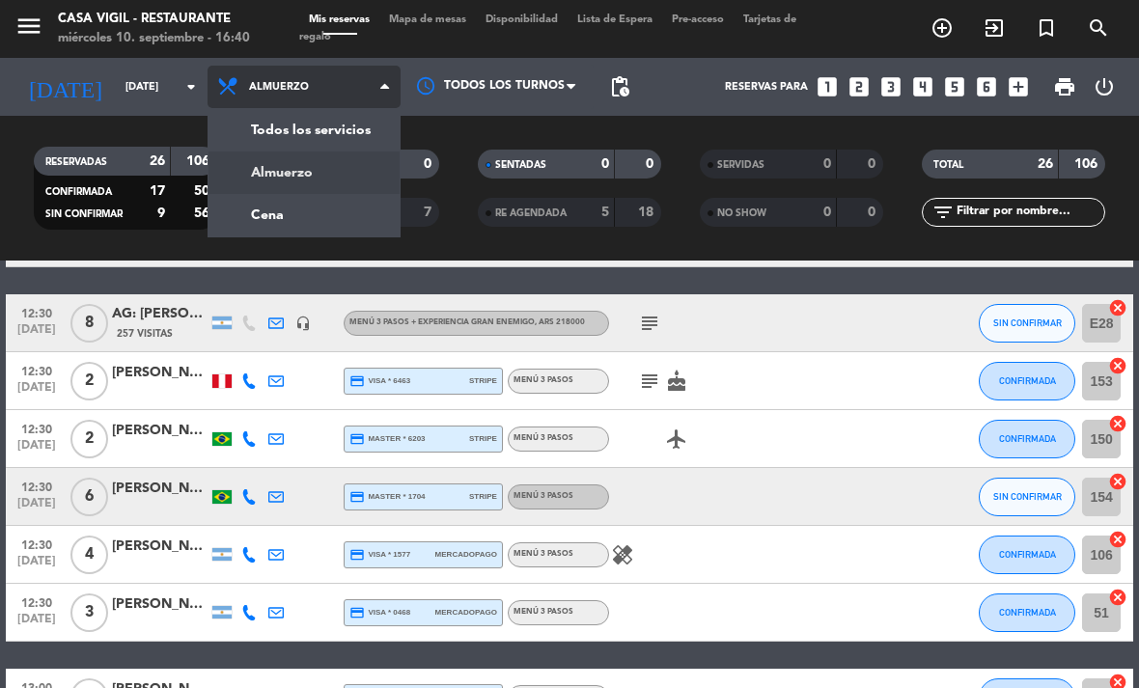
click at [348, 221] on div "menu Casa [PERSON_NAME] - Restaurante [DATE] 10. septiembre - 16:40 Mis reserva…" at bounding box center [569, 130] width 1139 height 261
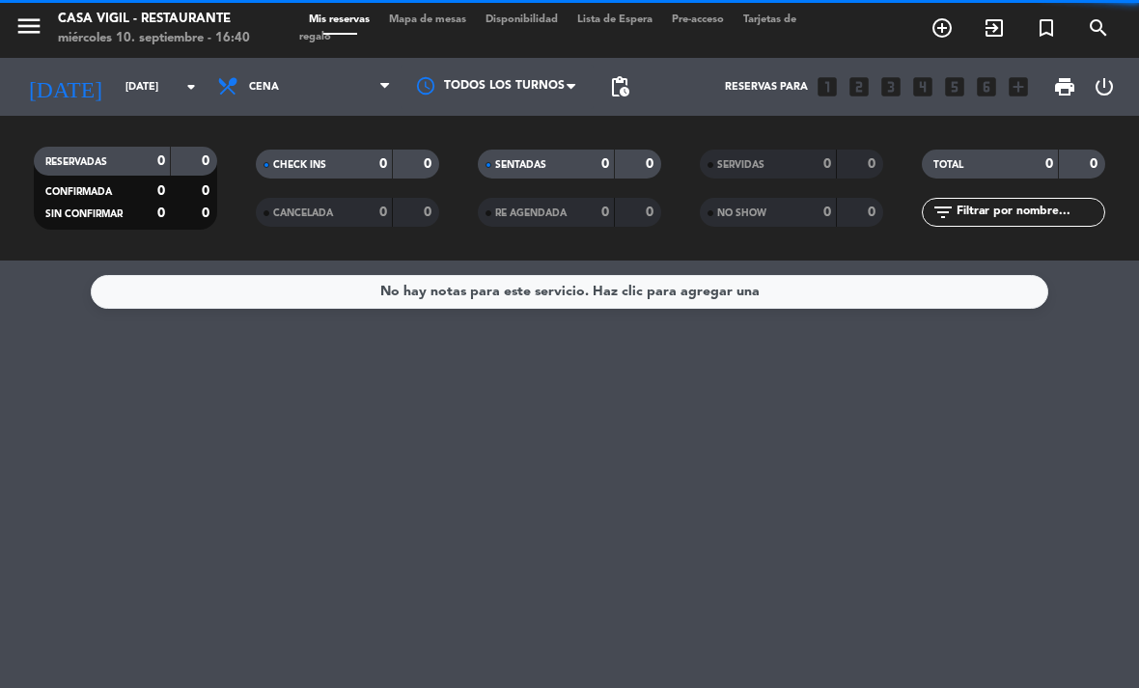
scroll to position [0, 0]
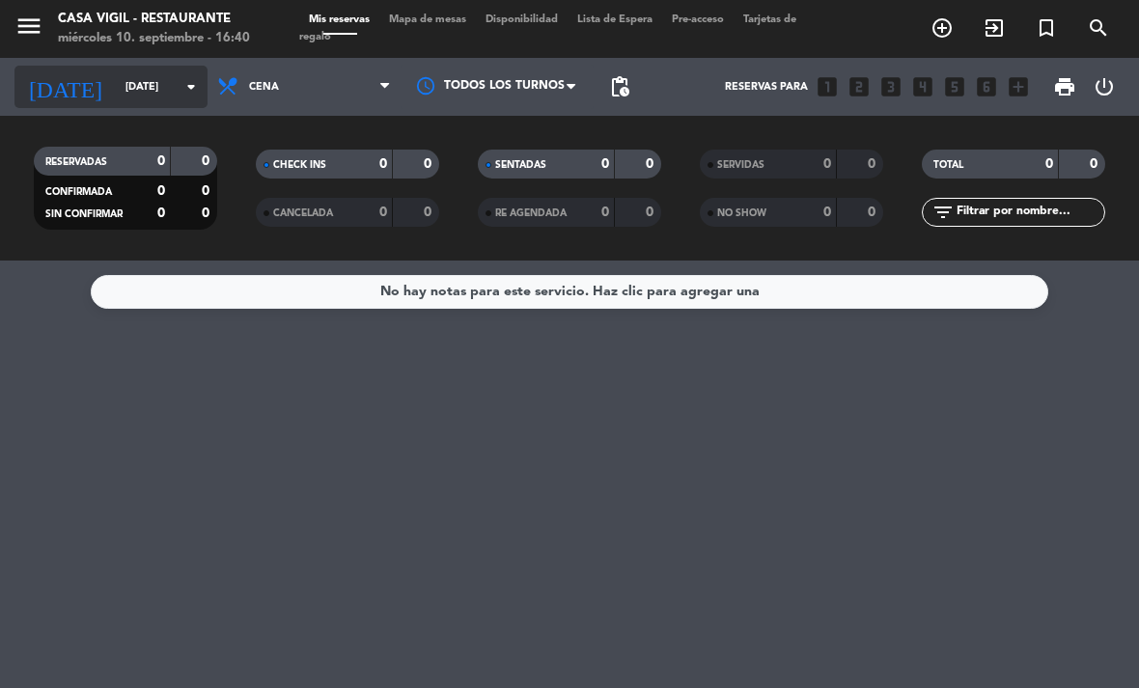
click at [116, 96] on input "[DATE]" at bounding box center [187, 87] width 143 height 32
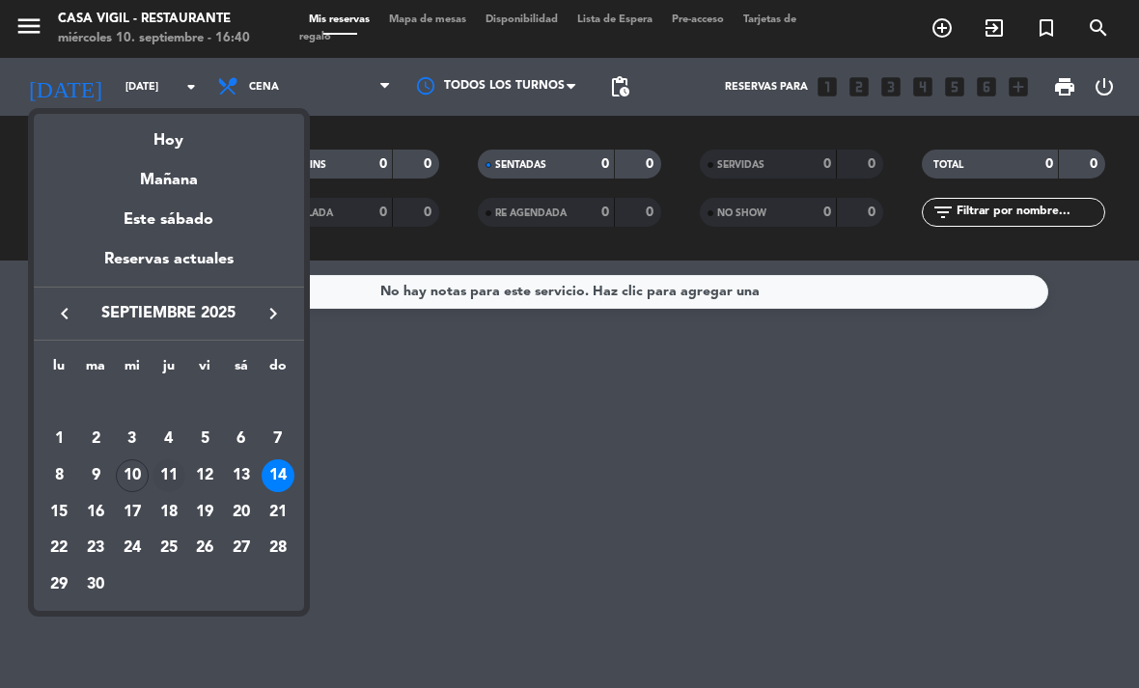
click at [163, 468] on div "11" at bounding box center [168, 475] width 33 height 33
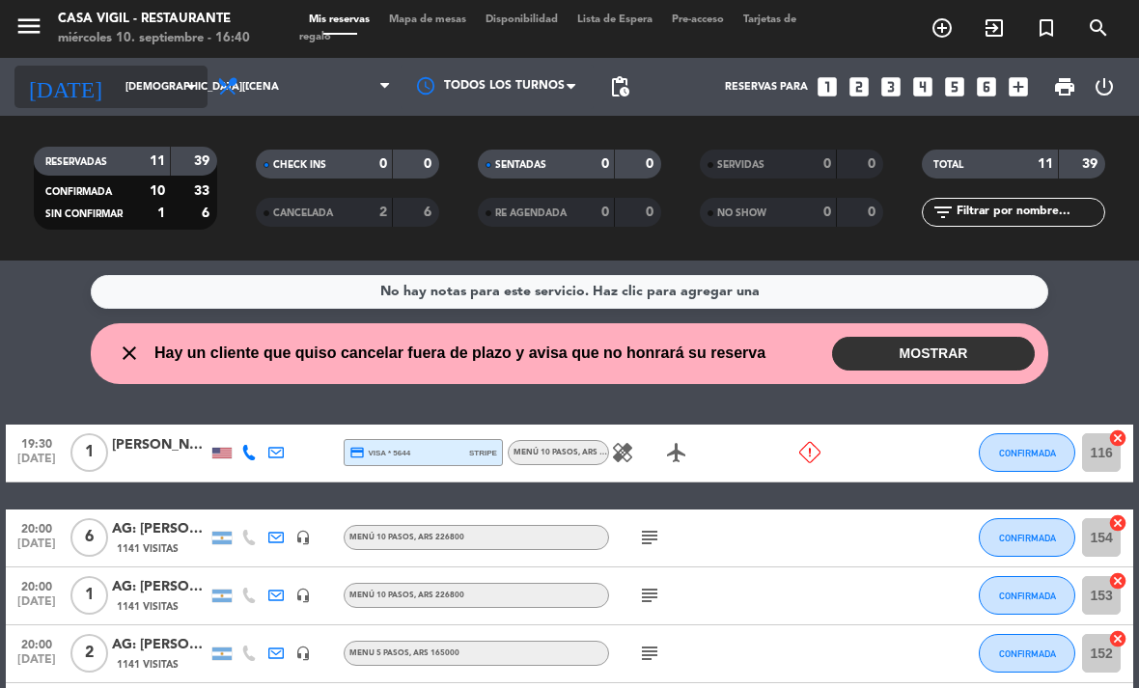
click at [116, 89] on input "[DEMOGRAPHIC_DATA][DATE]" at bounding box center [187, 87] width 143 height 32
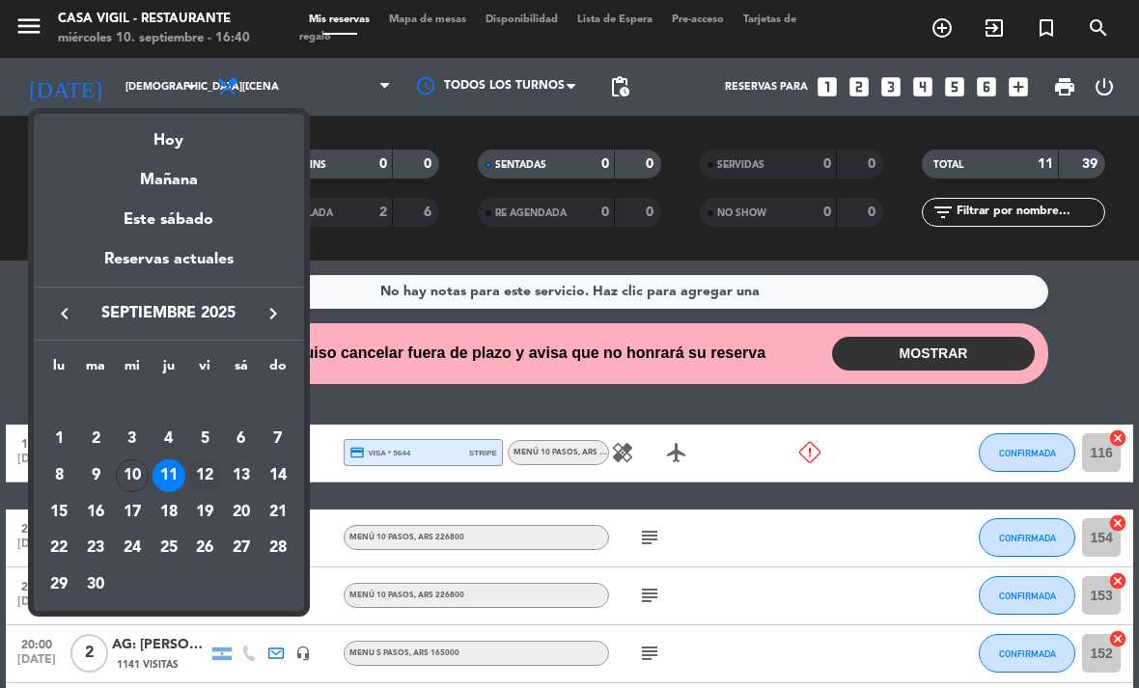
click at [210, 467] on div "12" at bounding box center [204, 475] width 33 height 33
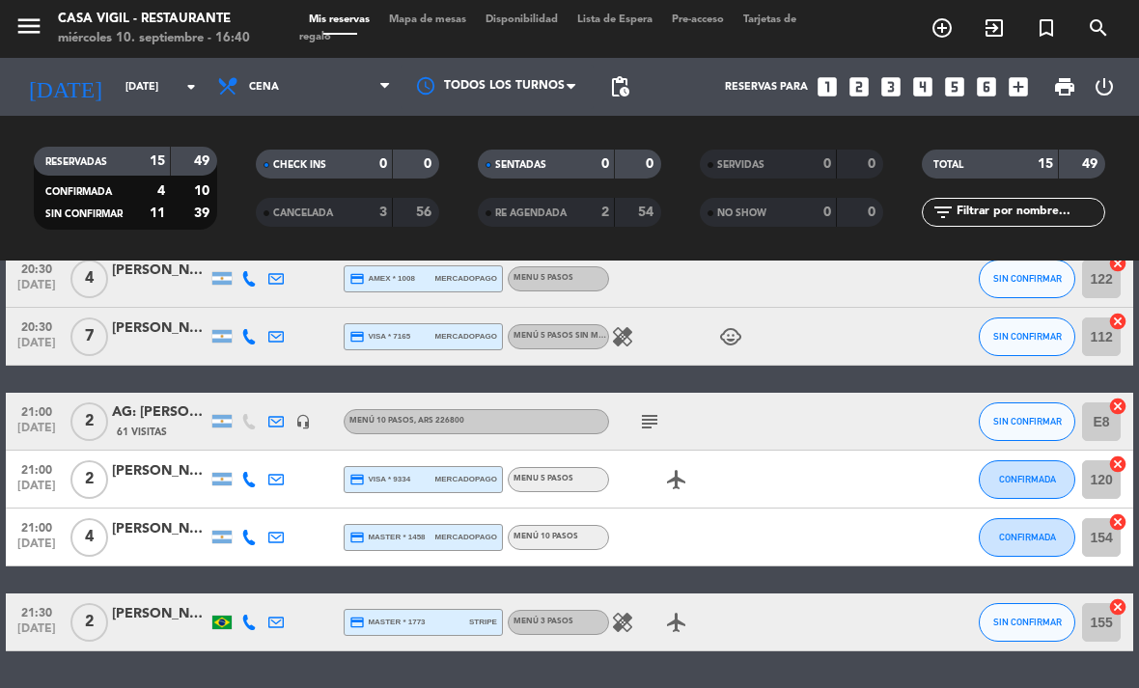
scroll to position [673, 0]
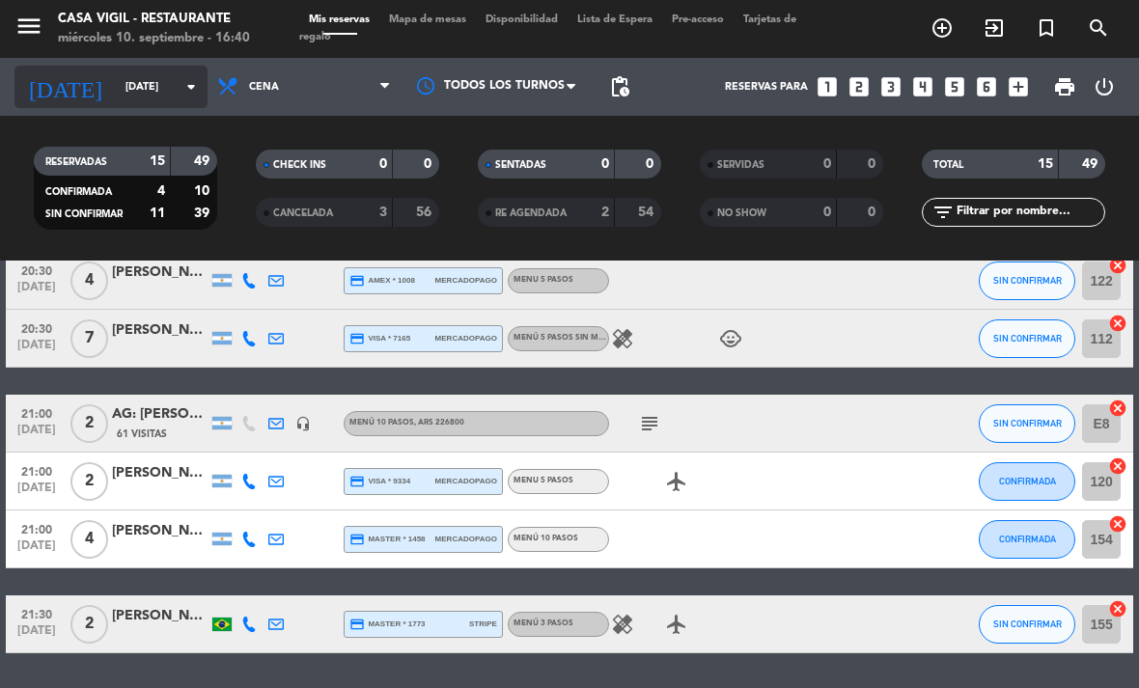
click at [116, 96] on input "[DATE]" at bounding box center [187, 87] width 143 height 32
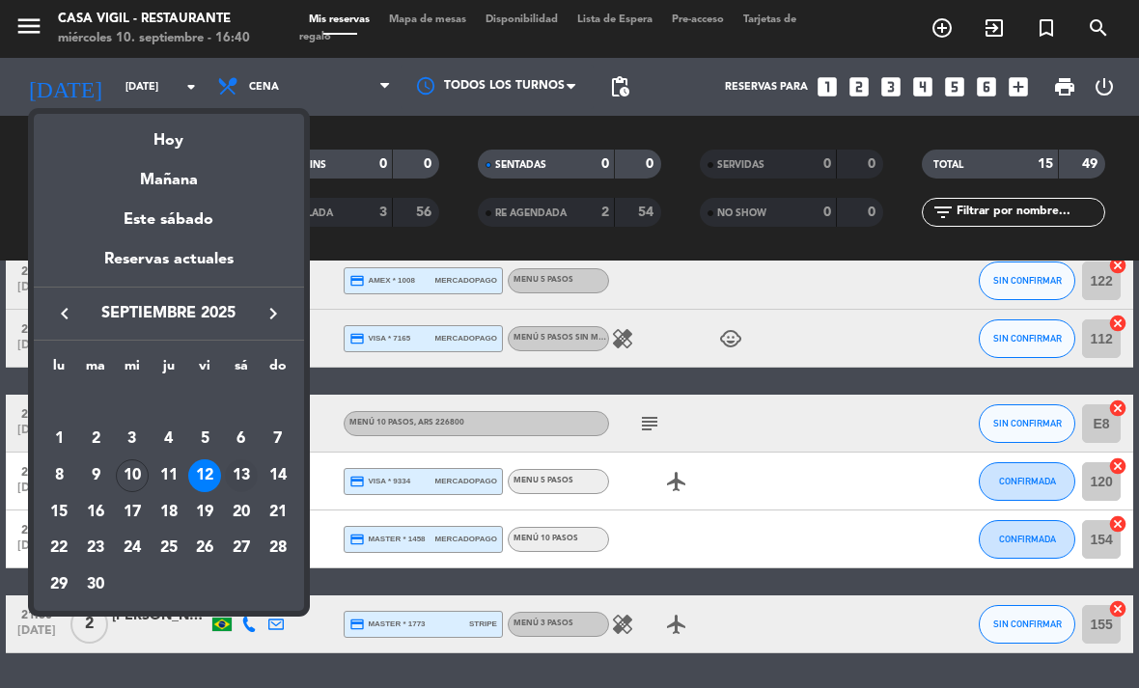
click at [241, 474] on div "13" at bounding box center [241, 475] width 33 height 33
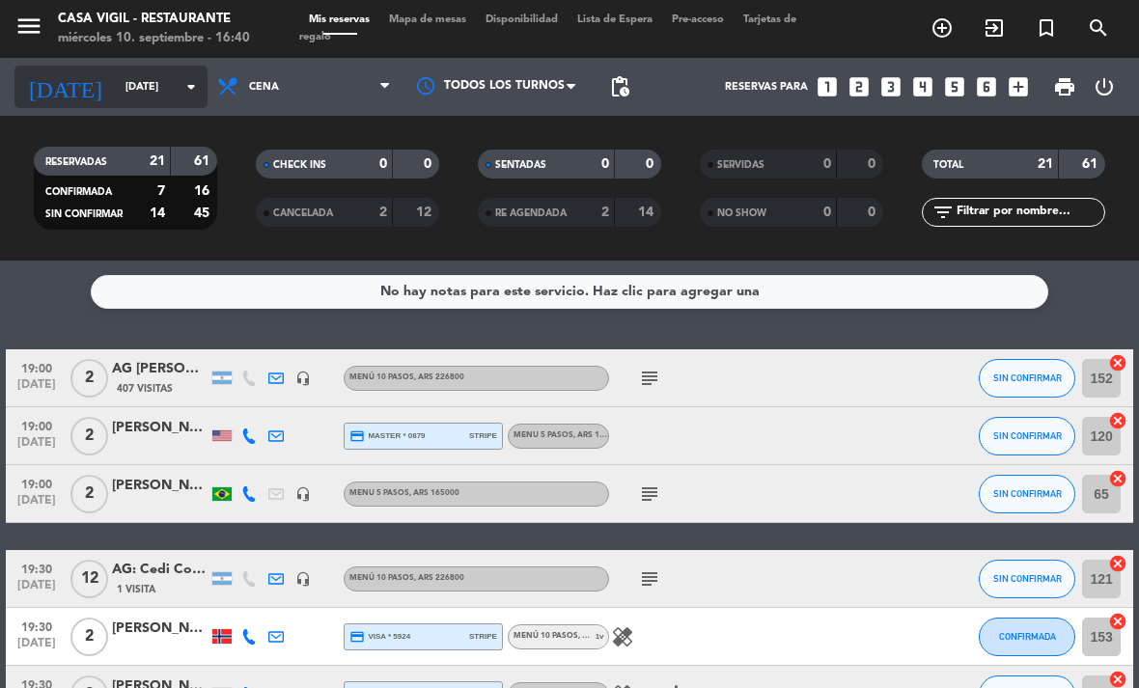
click at [116, 99] on input "[DATE]" at bounding box center [187, 87] width 143 height 32
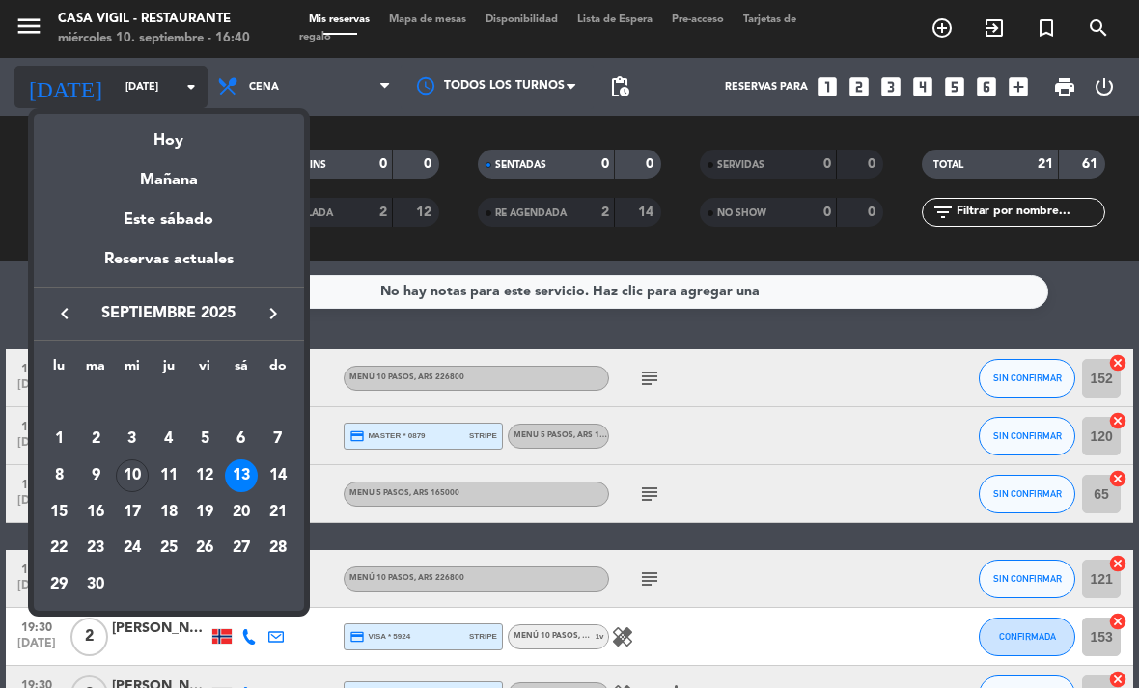
scroll to position [0, 0]
click at [1061, 302] on div at bounding box center [569, 344] width 1139 height 688
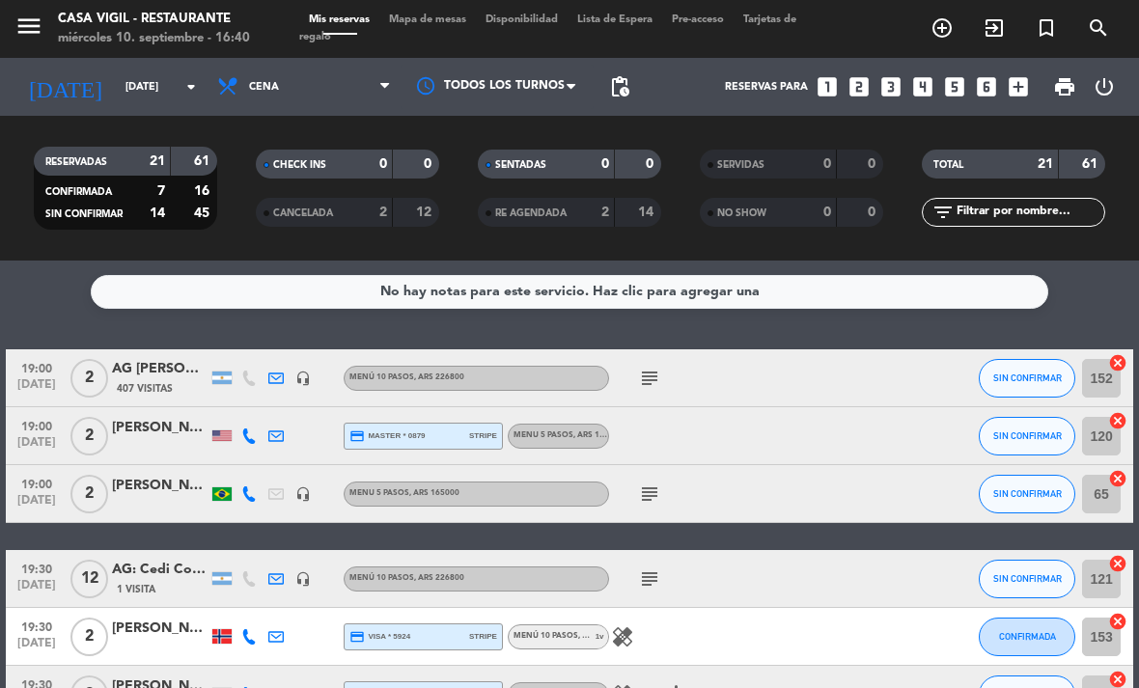
click at [1079, 310] on div "No hay notas para este servicio. Haz clic para agregar una 19:00 [DATE] 2 AG [P…" at bounding box center [569, 475] width 1139 height 428
click at [116, 97] on input "[DATE]" at bounding box center [187, 87] width 143 height 32
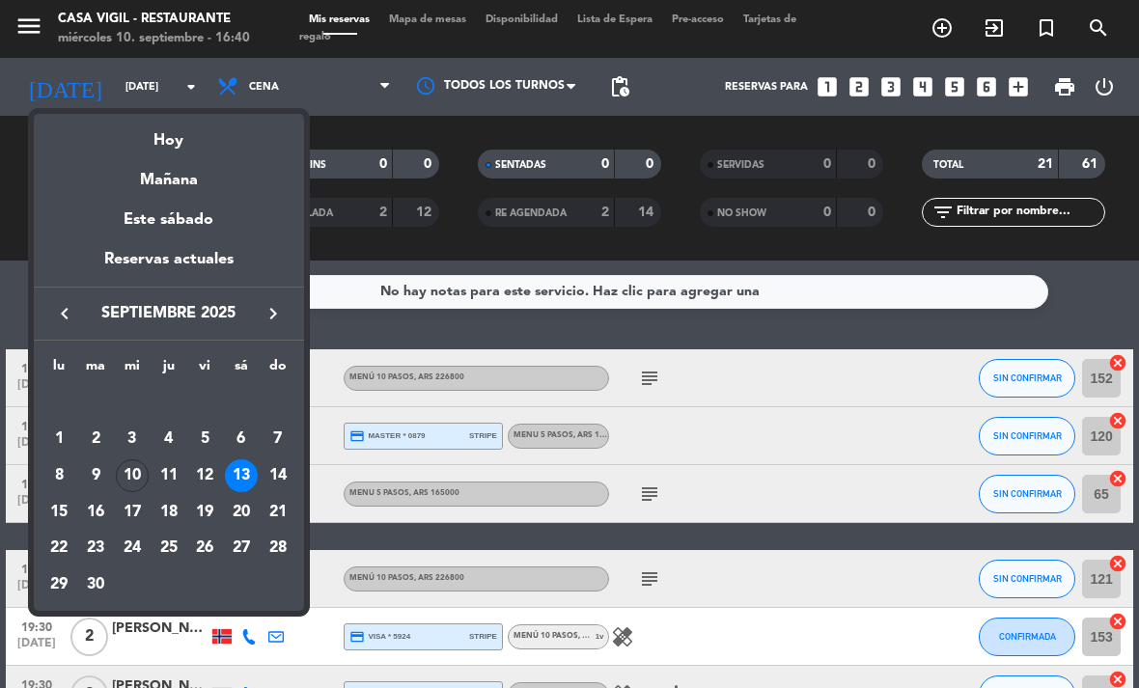
click at [352, 98] on div at bounding box center [569, 344] width 1139 height 688
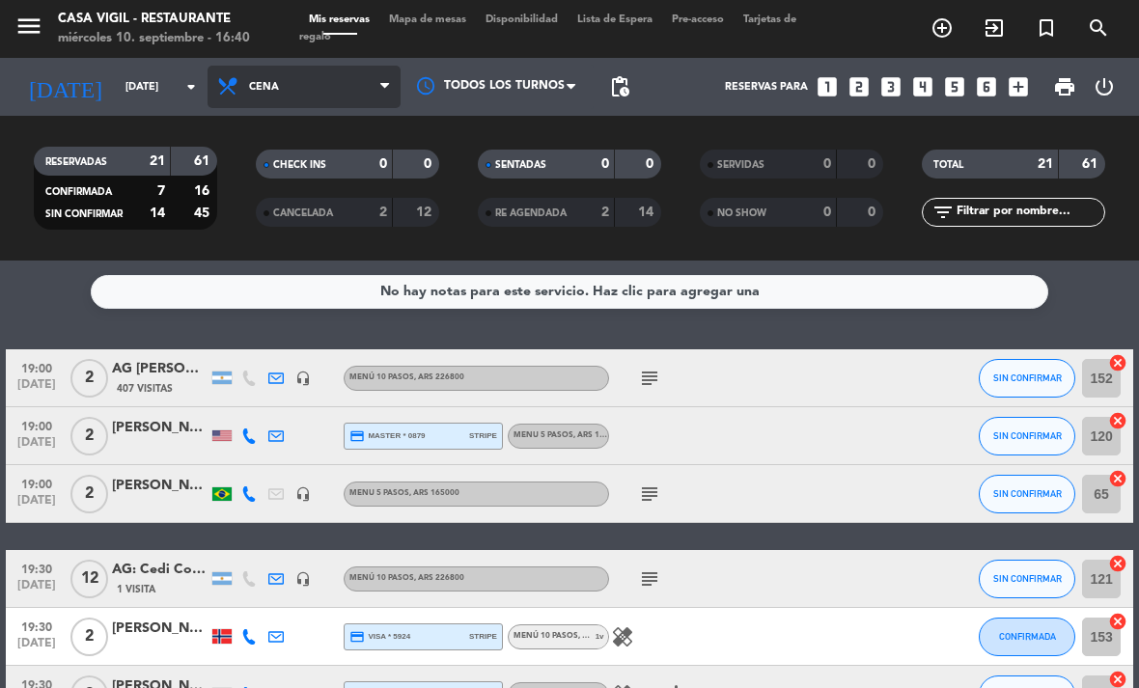
click at [368, 97] on span "Cena" at bounding box center [303, 87] width 193 height 42
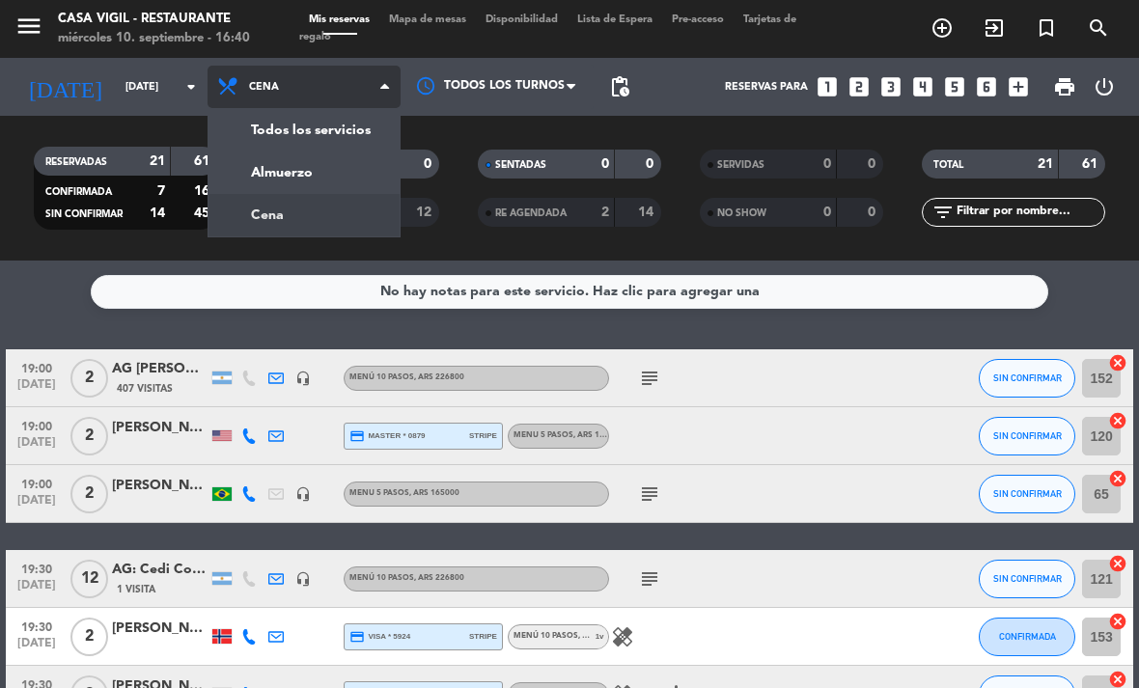
click at [375, 168] on div "menu Casa [PERSON_NAME] - Restaurante [DATE] 10. septiembre - 16:40 Mis reserva…" at bounding box center [569, 130] width 1139 height 261
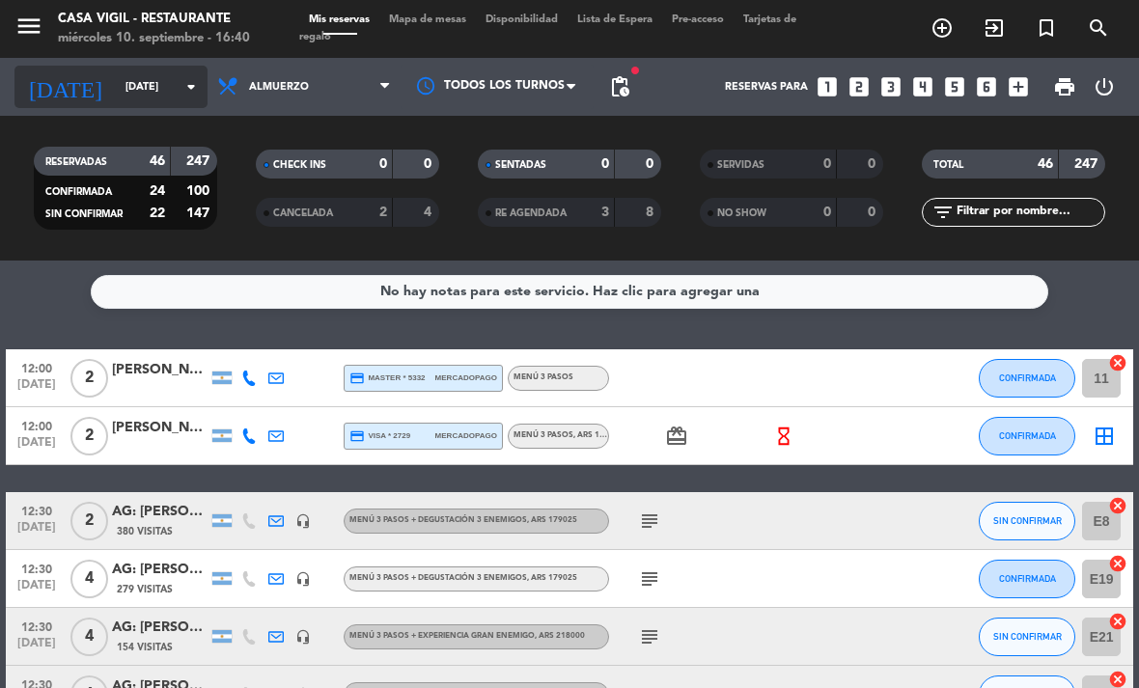
click at [116, 90] on input "[DATE]" at bounding box center [187, 87] width 143 height 32
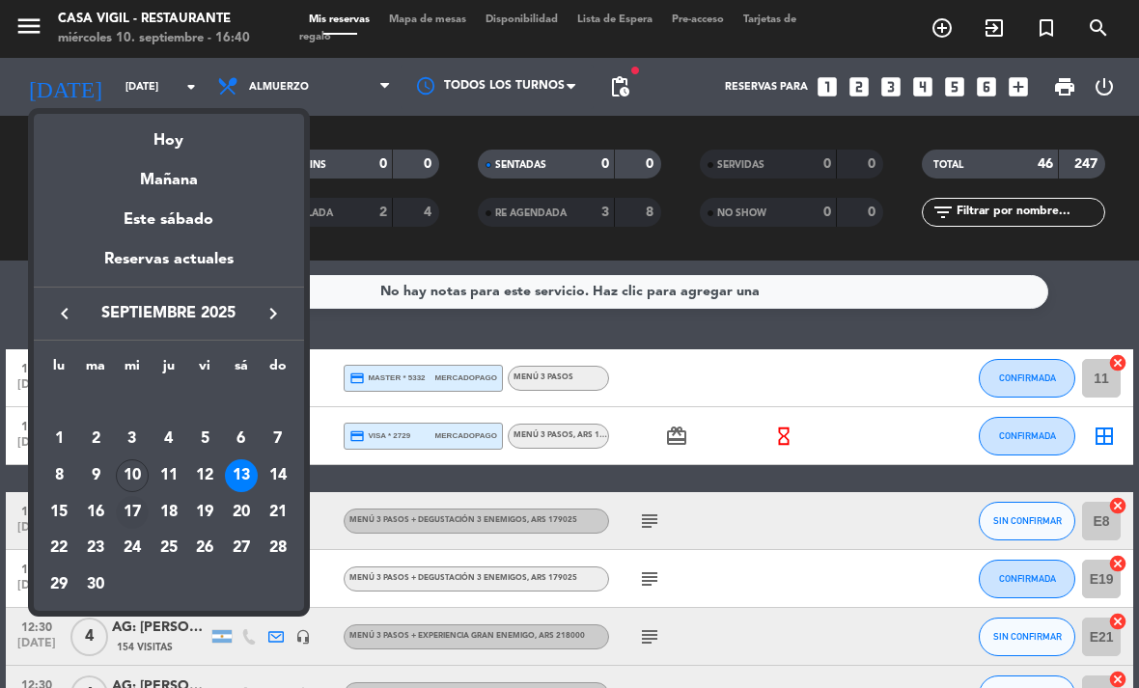
click at [131, 510] on div "17" at bounding box center [132, 512] width 33 height 33
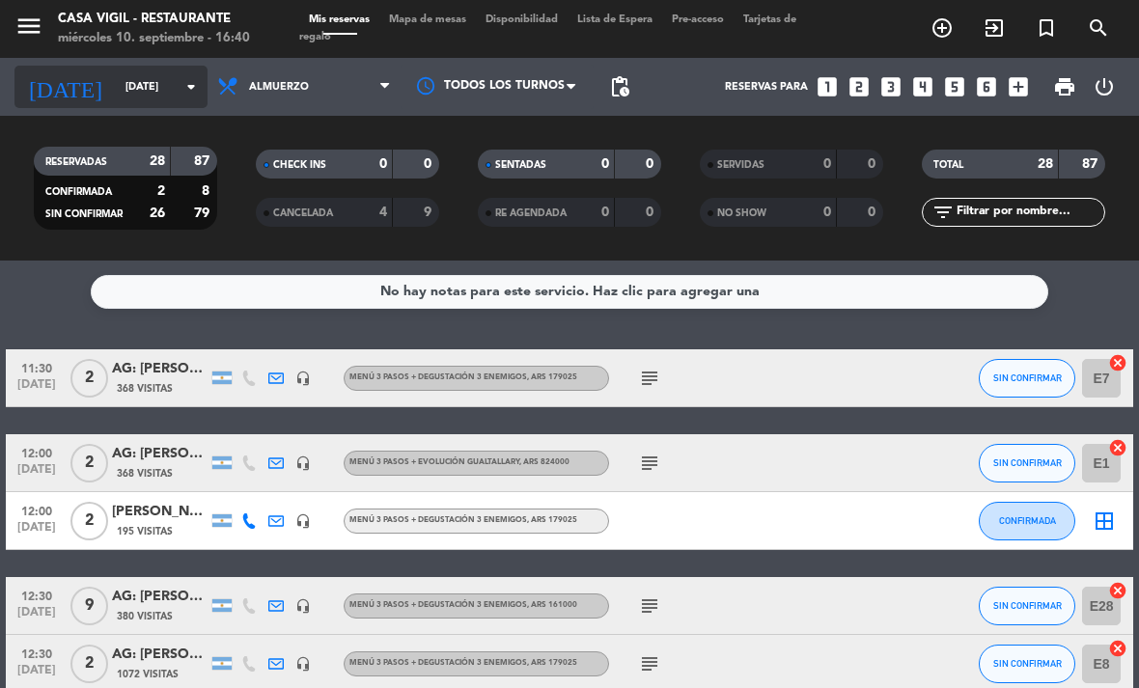
click at [116, 103] on input "[DATE]" at bounding box center [187, 87] width 143 height 32
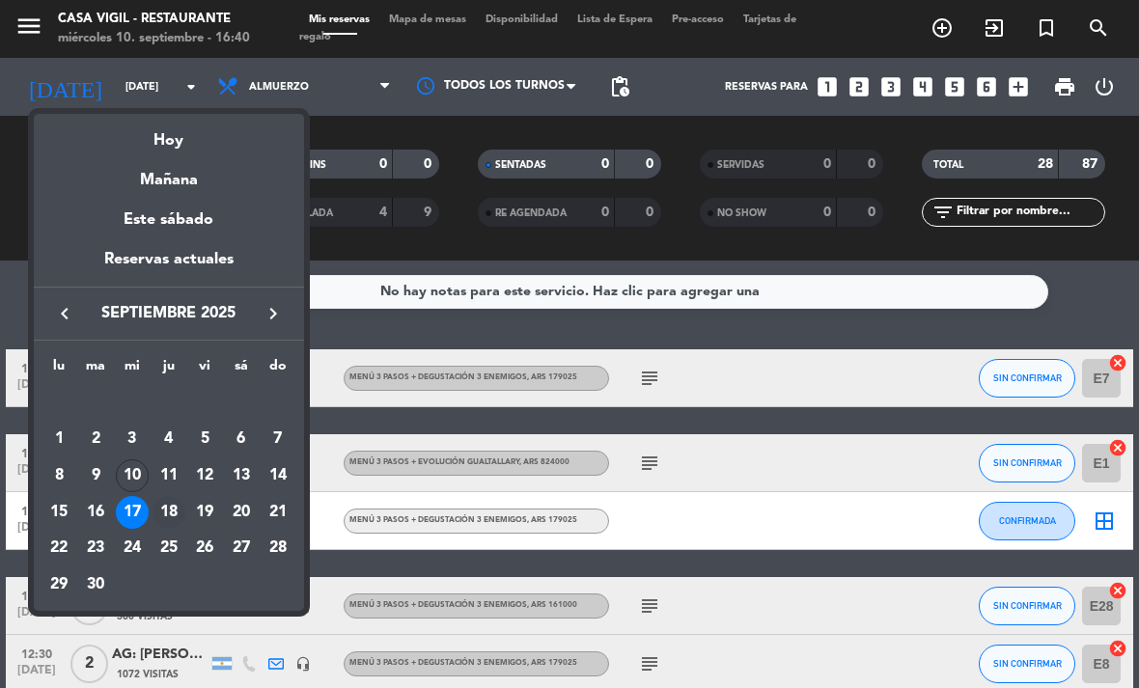
click at [164, 508] on div "18" at bounding box center [168, 512] width 33 height 33
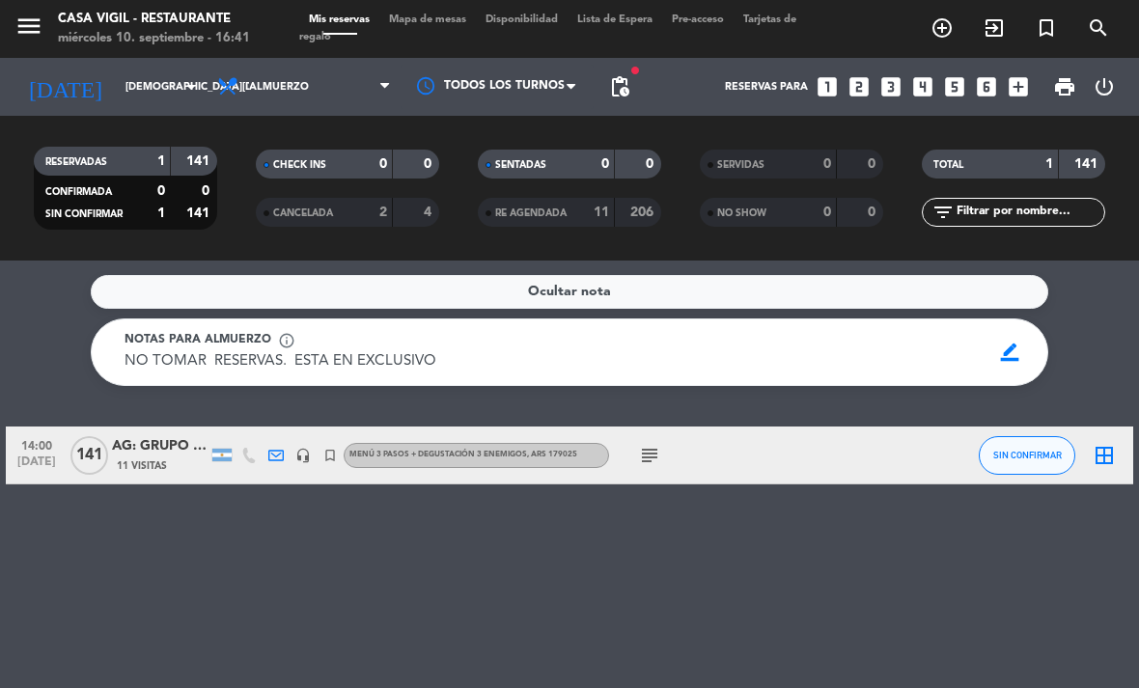
click at [146, 460] on span "11 Visitas" at bounding box center [142, 465] width 50 height 15
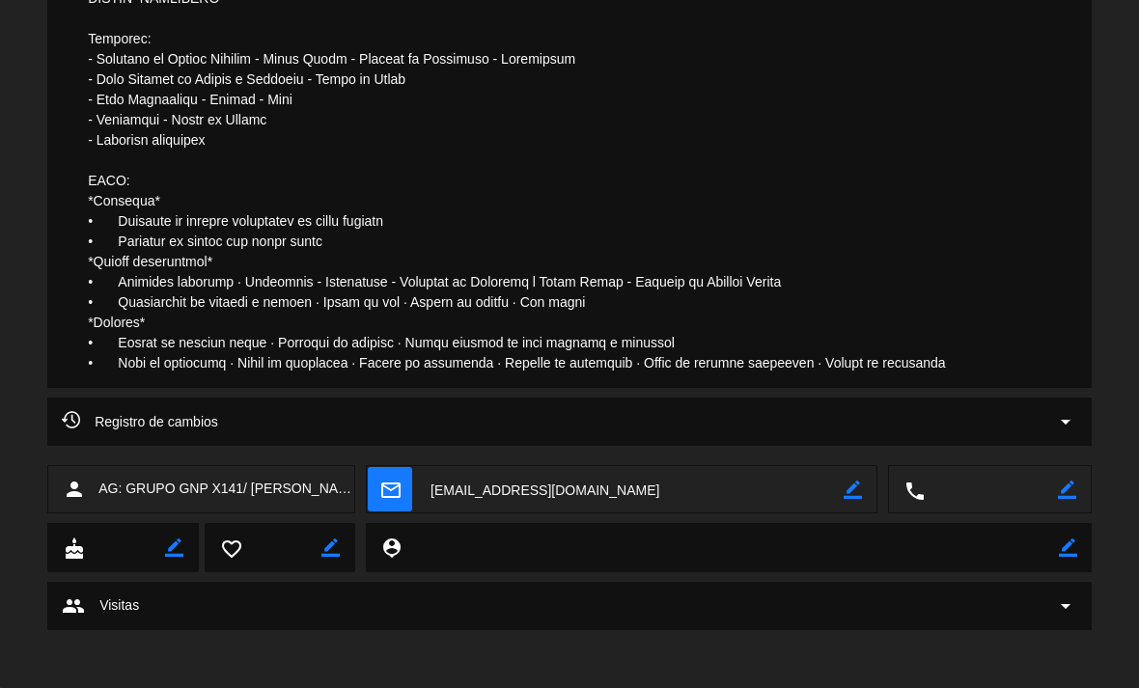
scroll to position [1472, 0]
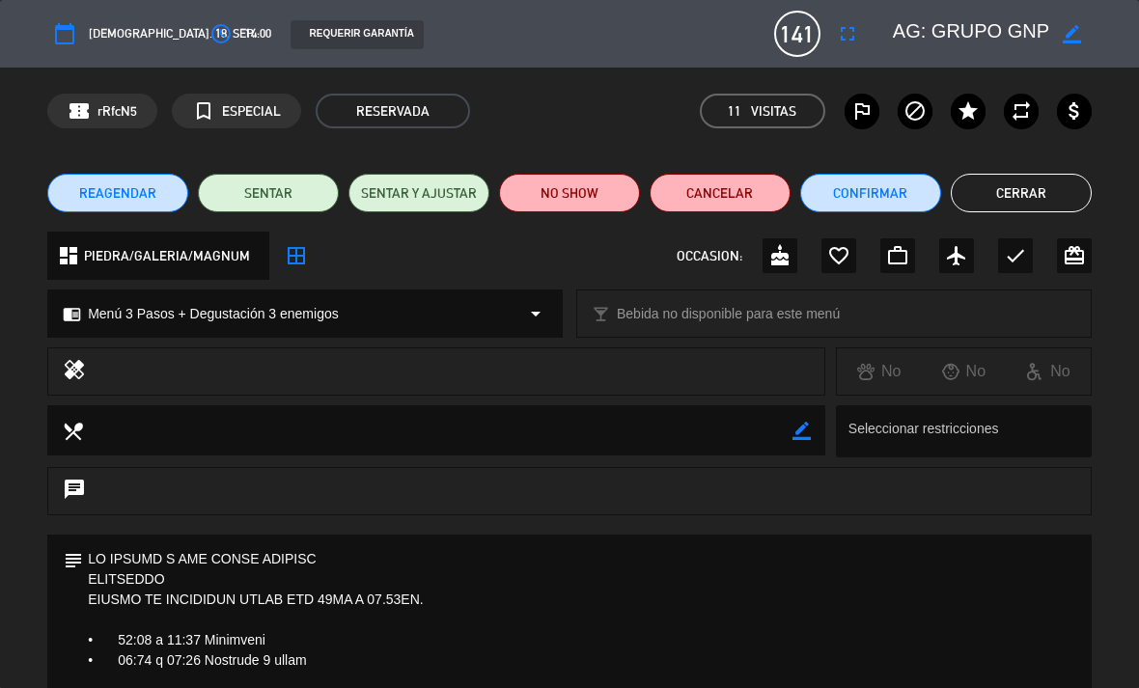
scroll to position [0, 0]
click at [1039, 199] on button "Cerrar" at bounding box center [1021, 193] width 141 height 39
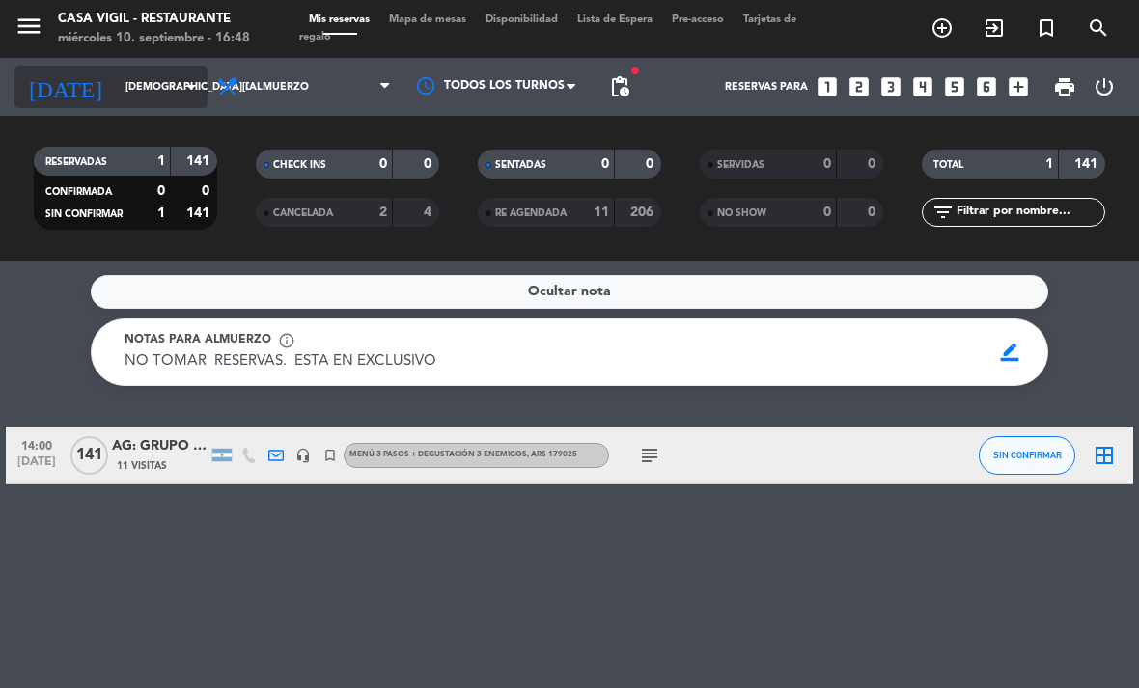
click at [158, 101] on input "[DEMOGRAPHIC_DATA][DATE]" at bounding box center [187, 87] width 143 height 32
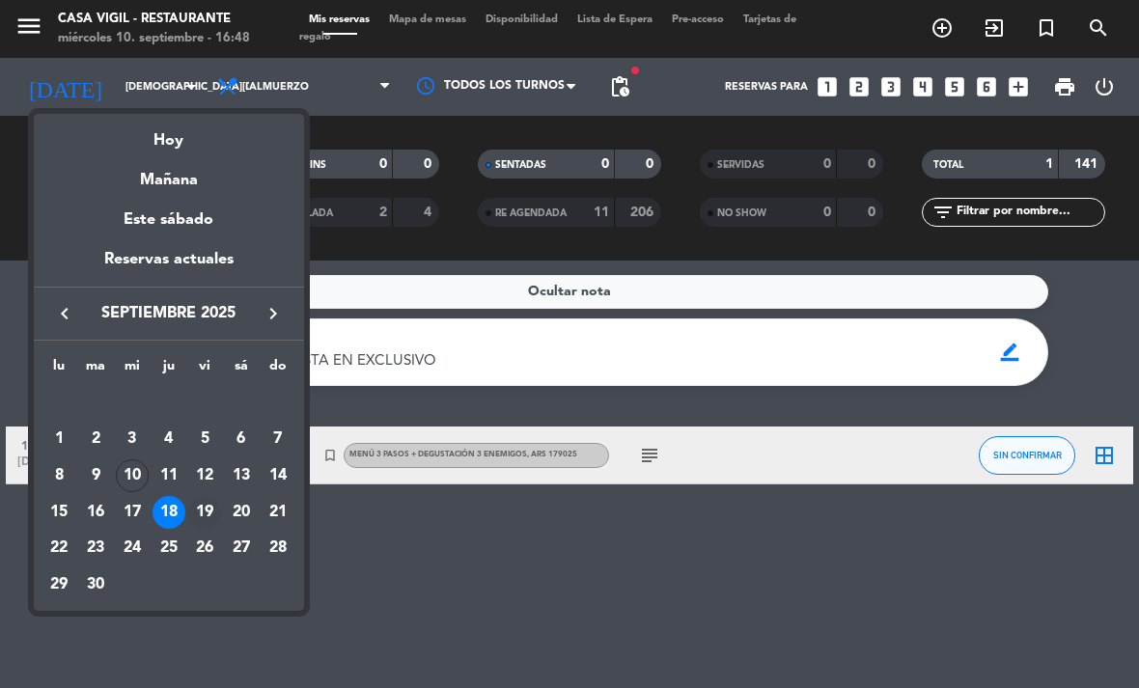
click at [203, 527] on div "19" at bounding box center [204, 512] width 33 height 33
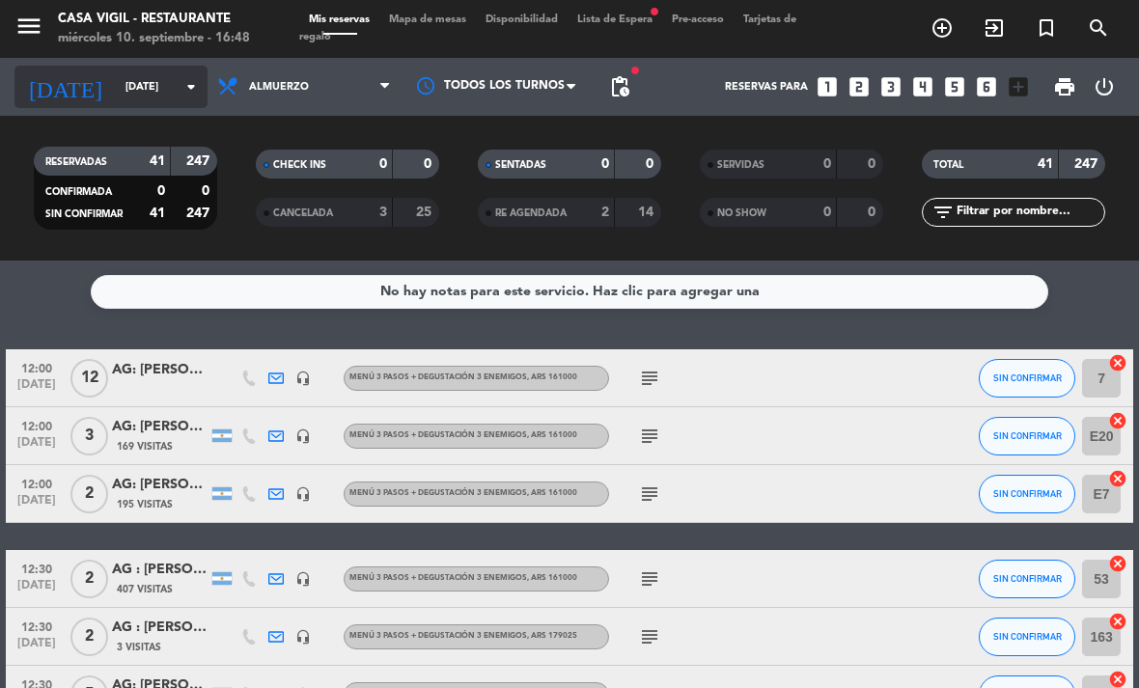
click at [116, 102] on input "[DATE]" at bounding box center [187, 87] width 143 height 32
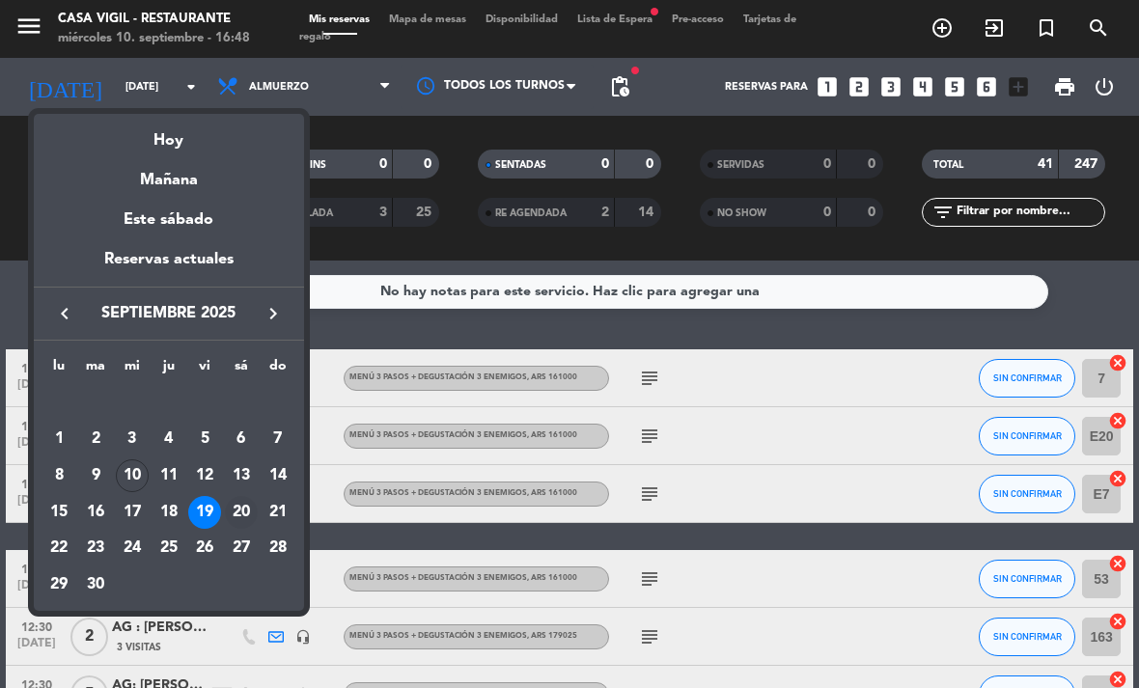
click at [239, 509] on div "20" at bounding box center [241, 512] width 33 height 33
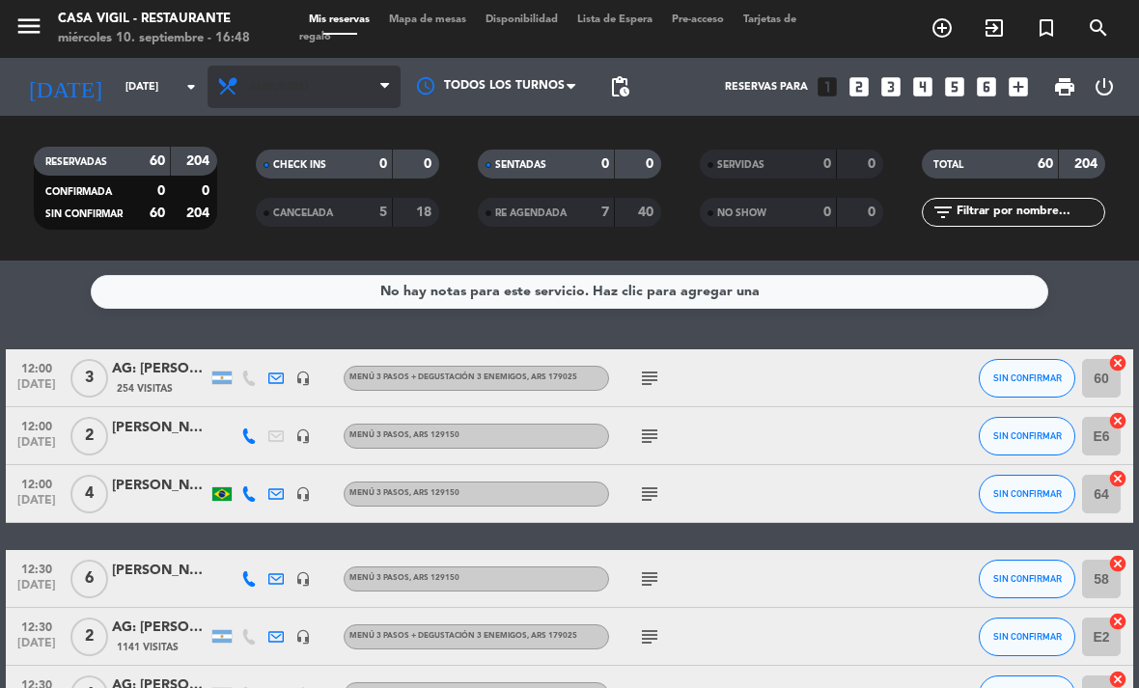
click at [320, 103] on span "Almuerzo" at bounding box center [303, 87] width 193 height 42
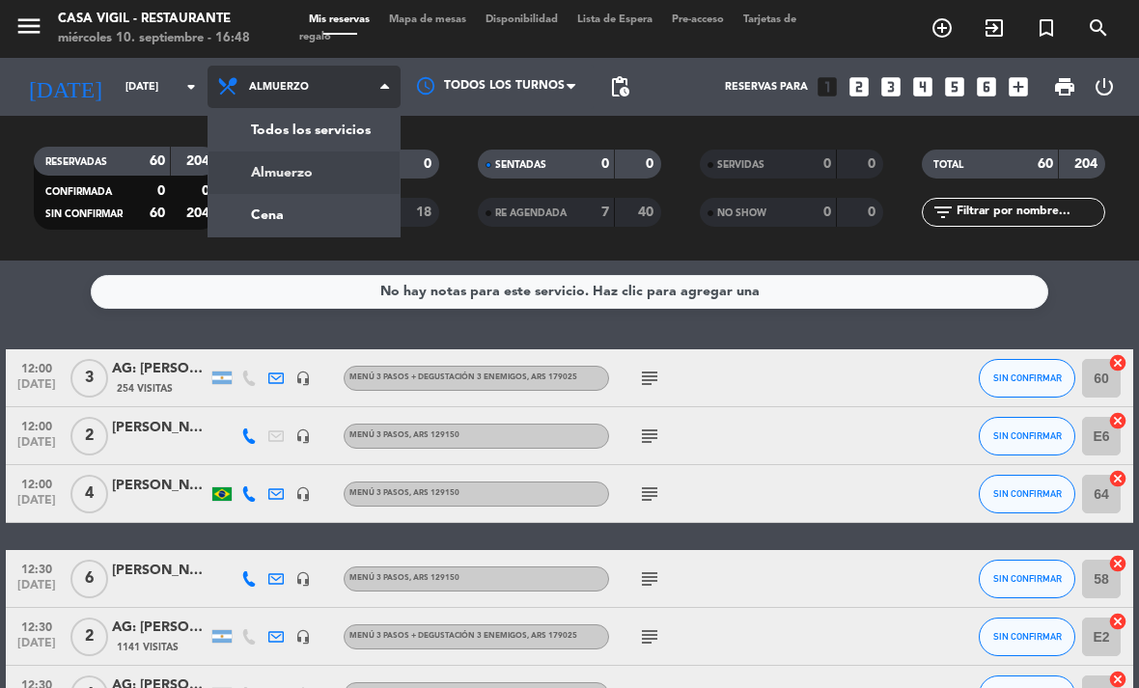
click at [341, 230] on div "menu Casa [PERSON_NAME] - Restaurante [DATE] 10. septiembre - 16:48 Mis reserva…" at bounding box center [569, 130] width 1139 height 261
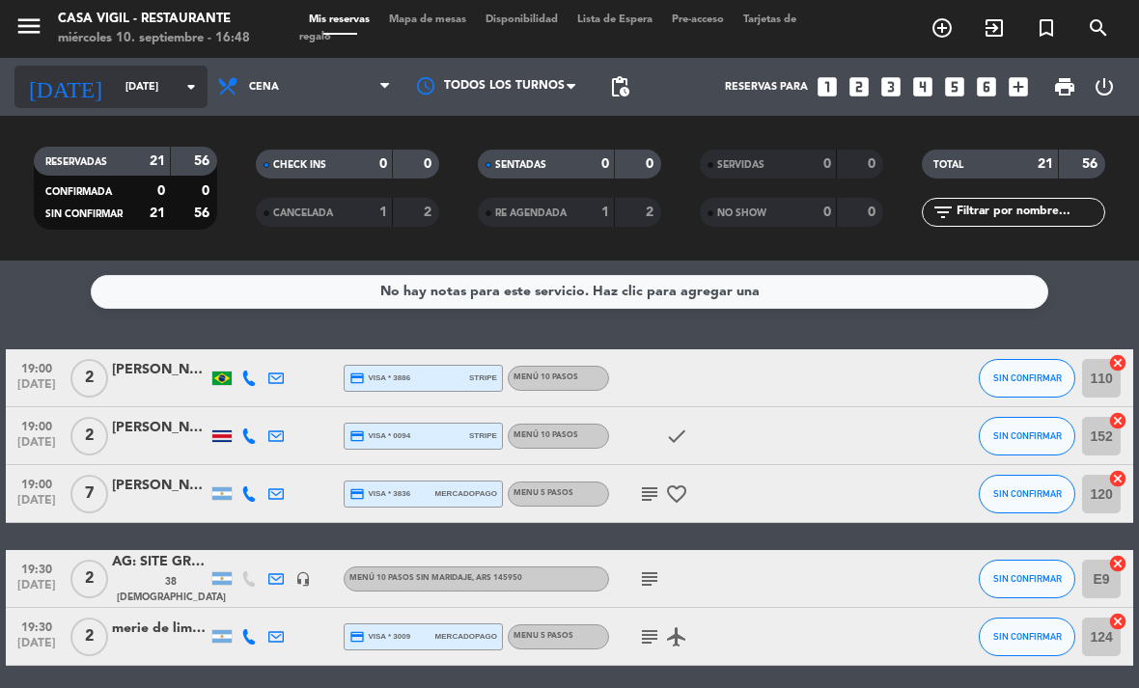
click at [145, 98] on input "[DATE]" at bounding box center [187, 87] width 143 height 32
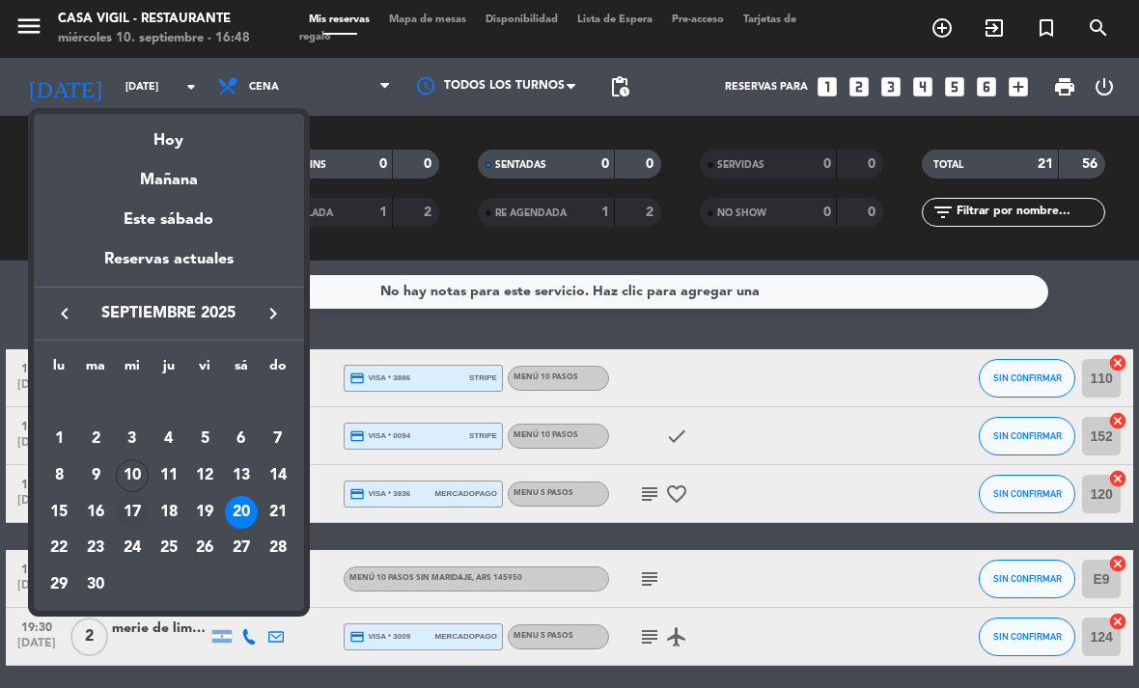
click at [128, 510] on div "17" at bounding box center [132, 512] width 33 height 33
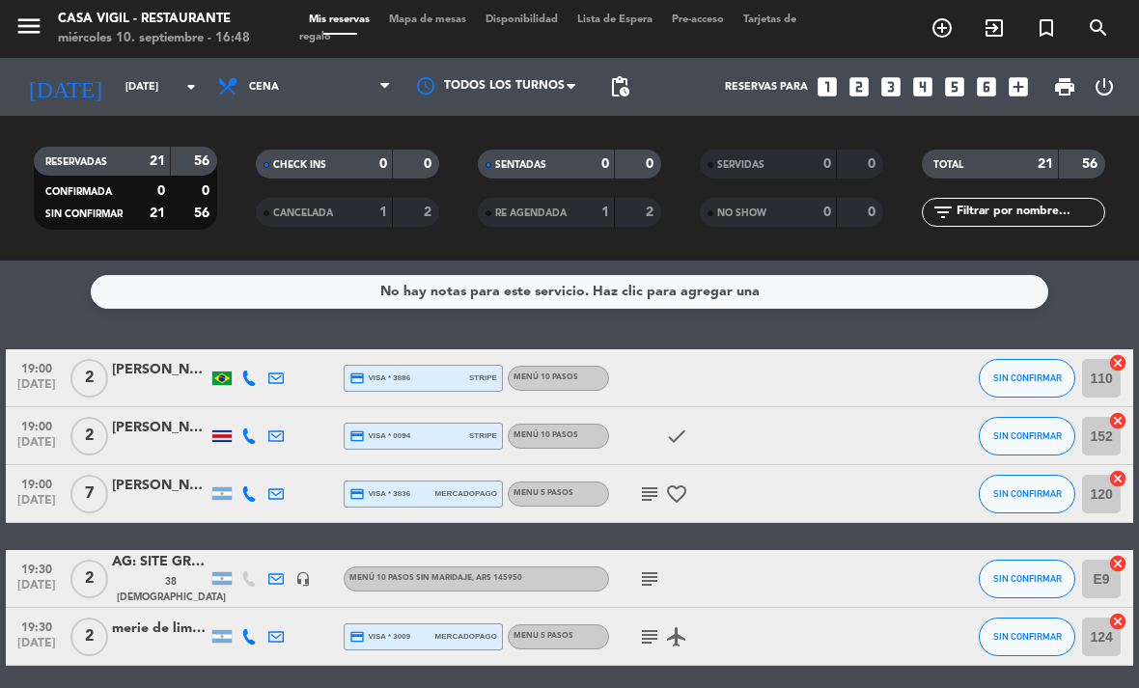
type input "[DATE]"
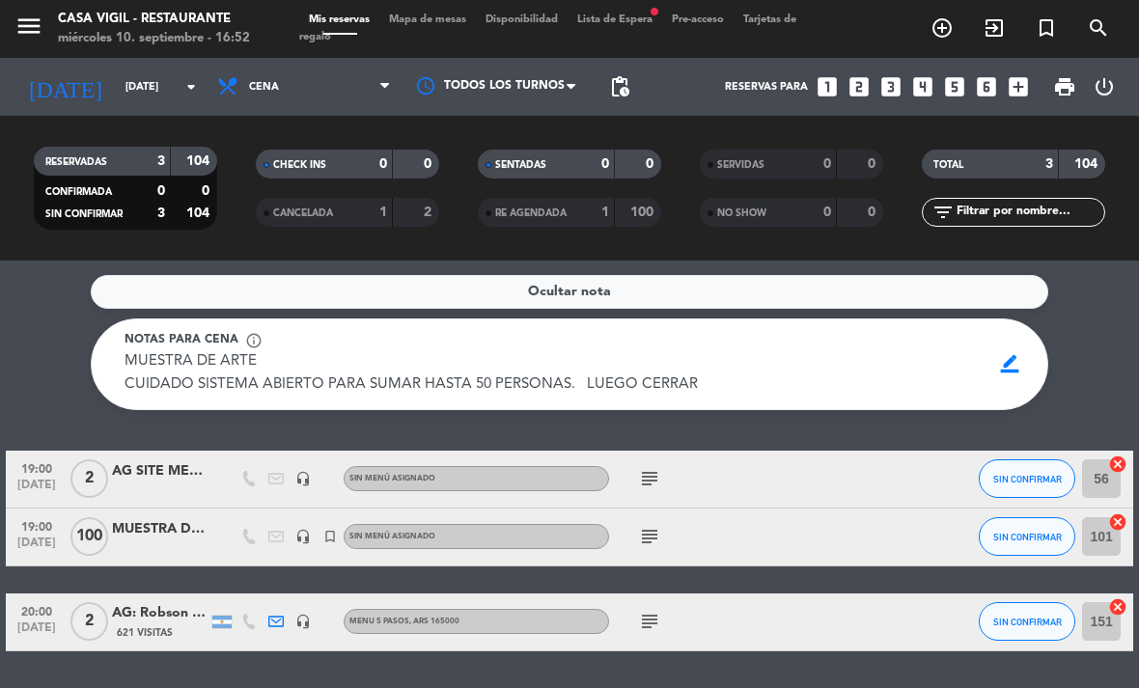
click at [114, 41] on div "miércoles 10. septiembre - 16:52" at bounding box center [154, 38] width 192 height 19
click at [142, 28] on div "Casa Vigil - Restaurante" at bounding box center [154, 19] width 192 height 19
click at [144, 71] on input "[DATE]" at bounding box center [187, 87] width 143 height 32
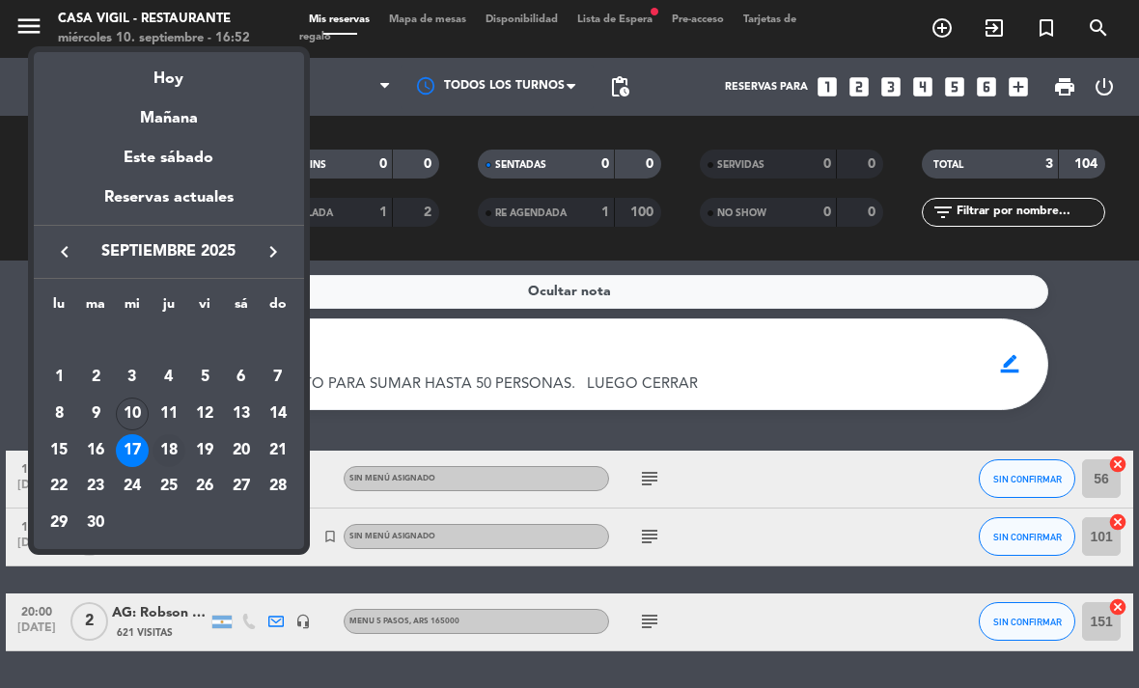
click at [165, 441] on div "18" at bounding box center [168, 450] width 33 height 33
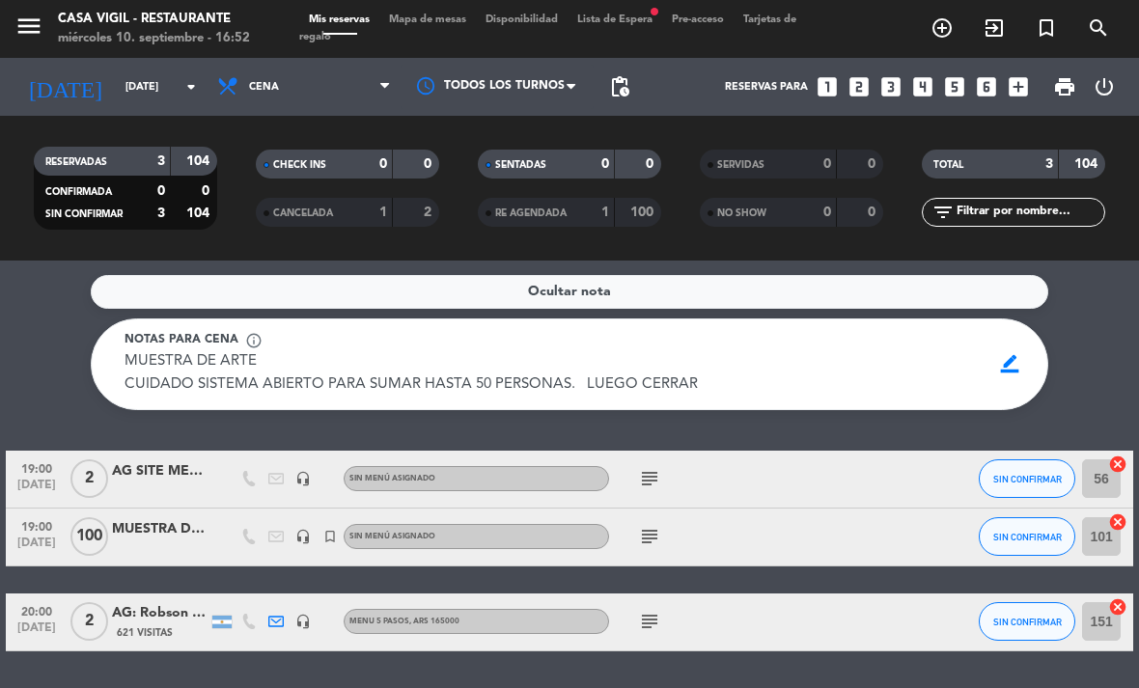
type input "[DEMOGRAPHIC_DATA][DATE]"
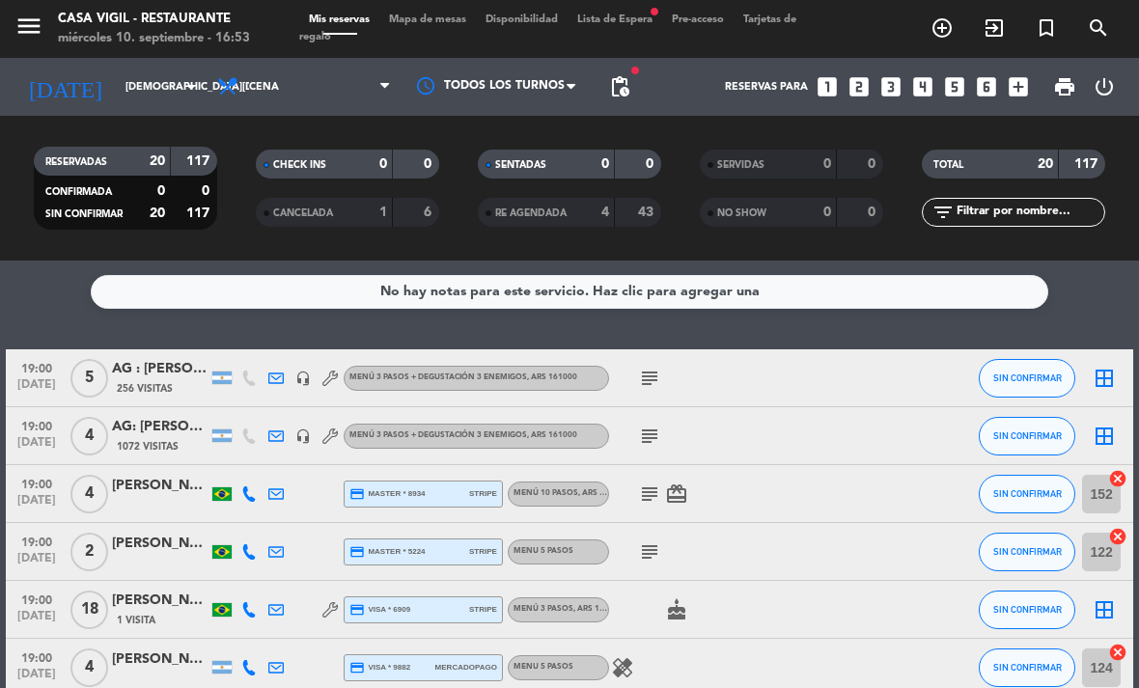
scroll to position [0, 0]
click at [539, 65] on div at bounding box center [496, 86] width 193 height 43
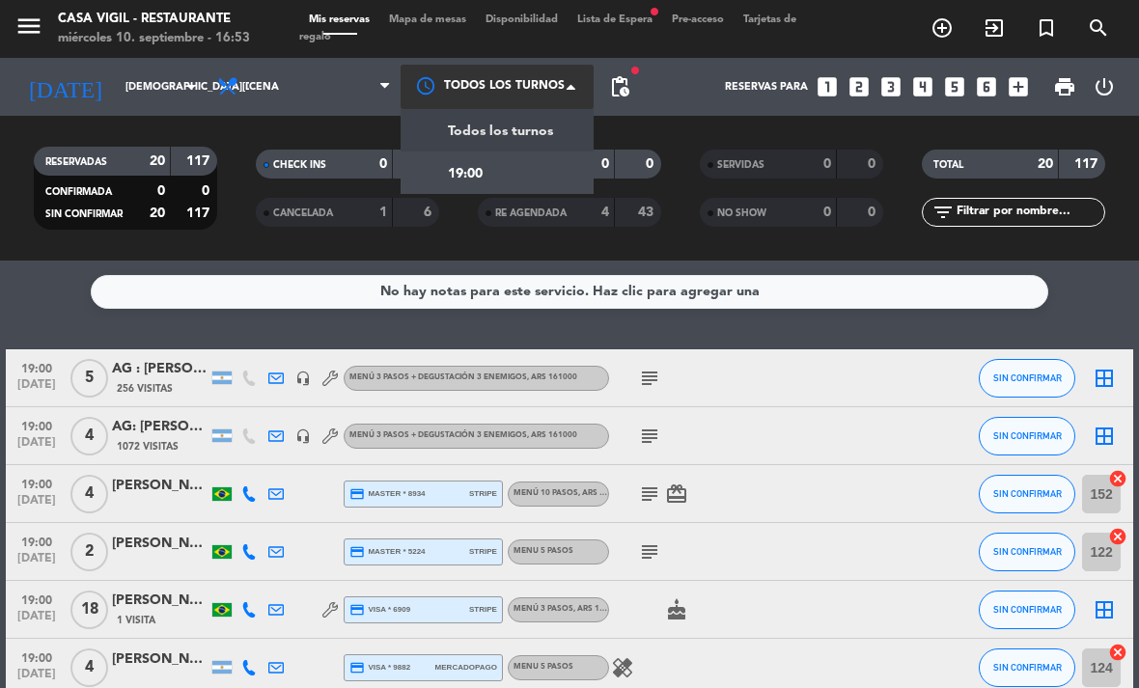
click at [536, 65] on div at bounding box center [496, 86] width 193 height 43
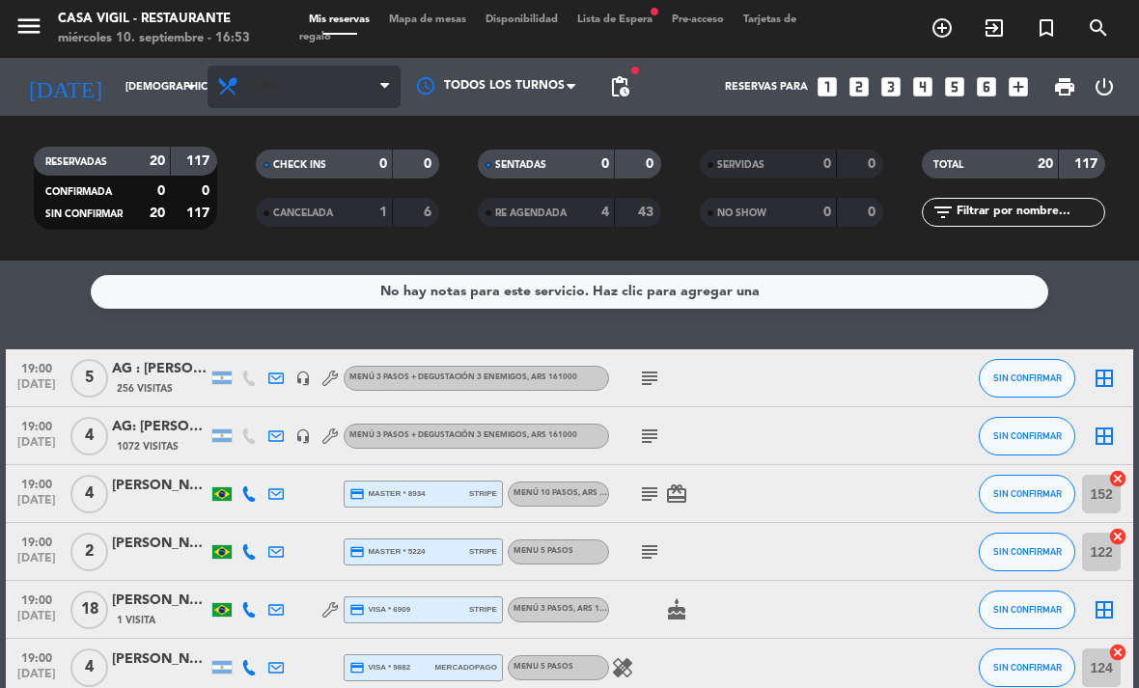
click at [328, 66] on span "Cena" at bounding box center [303, 87] width 193 height 42
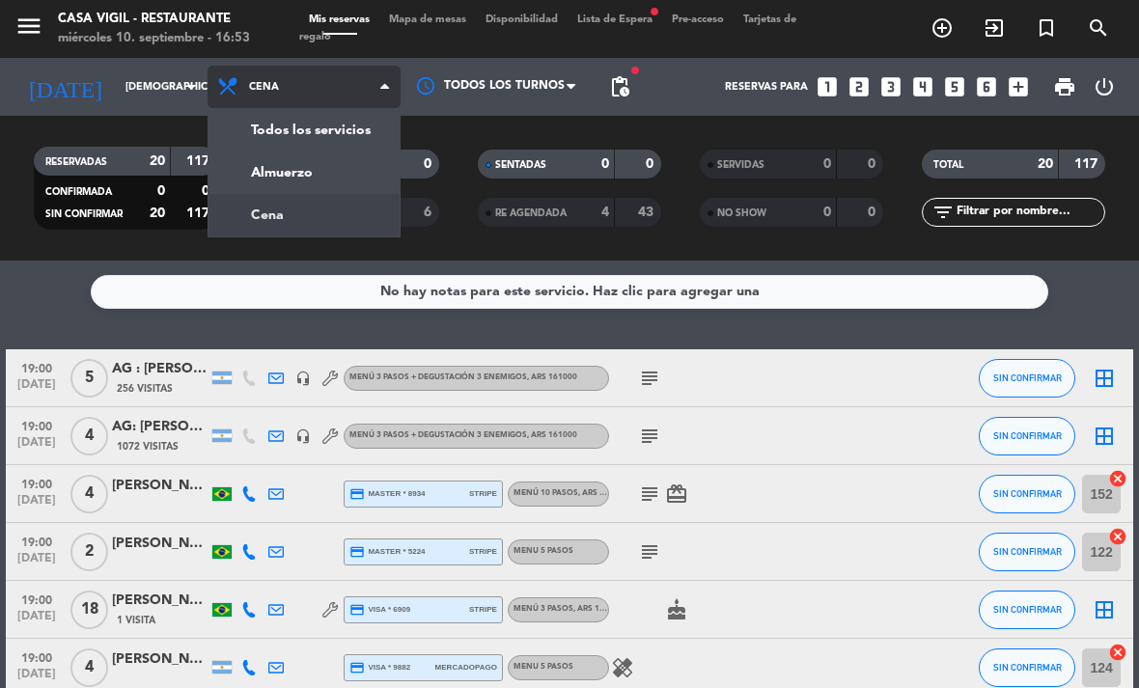
click at [357, 66] on span "Cena" at bounding box center [303, 87] width 193 height 42
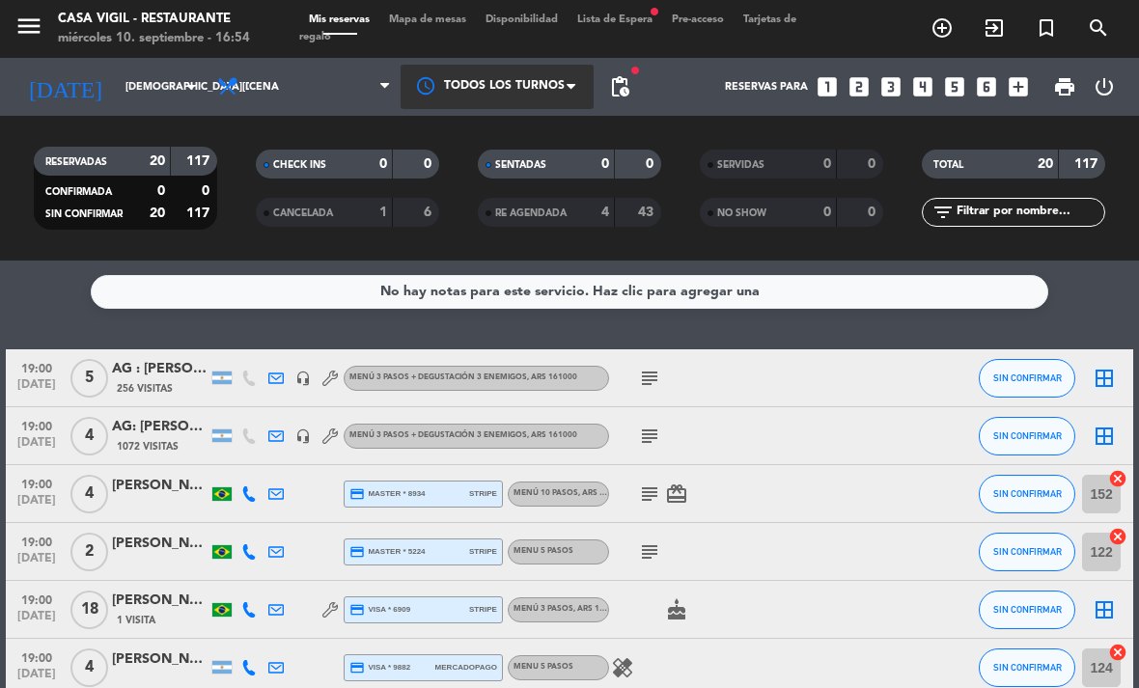
click at [538, 65] on div at bounding box center [496, 86] width 193 height 43
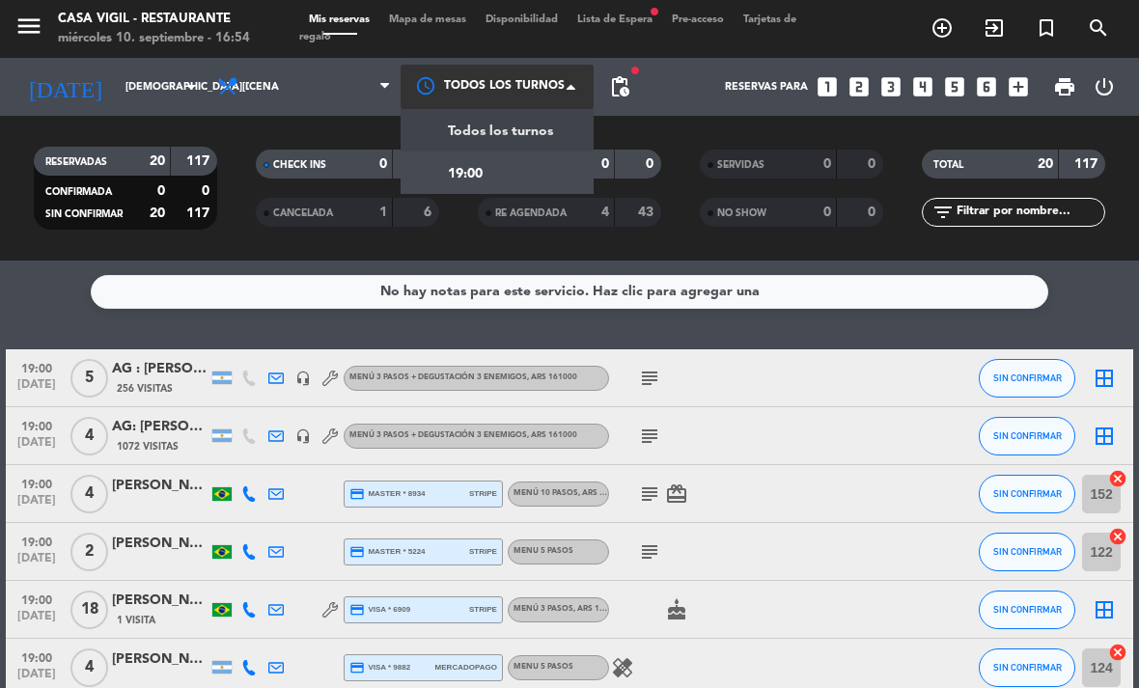
click at [544, 65] on div at bounding box center [496, 86] width 193 height 43
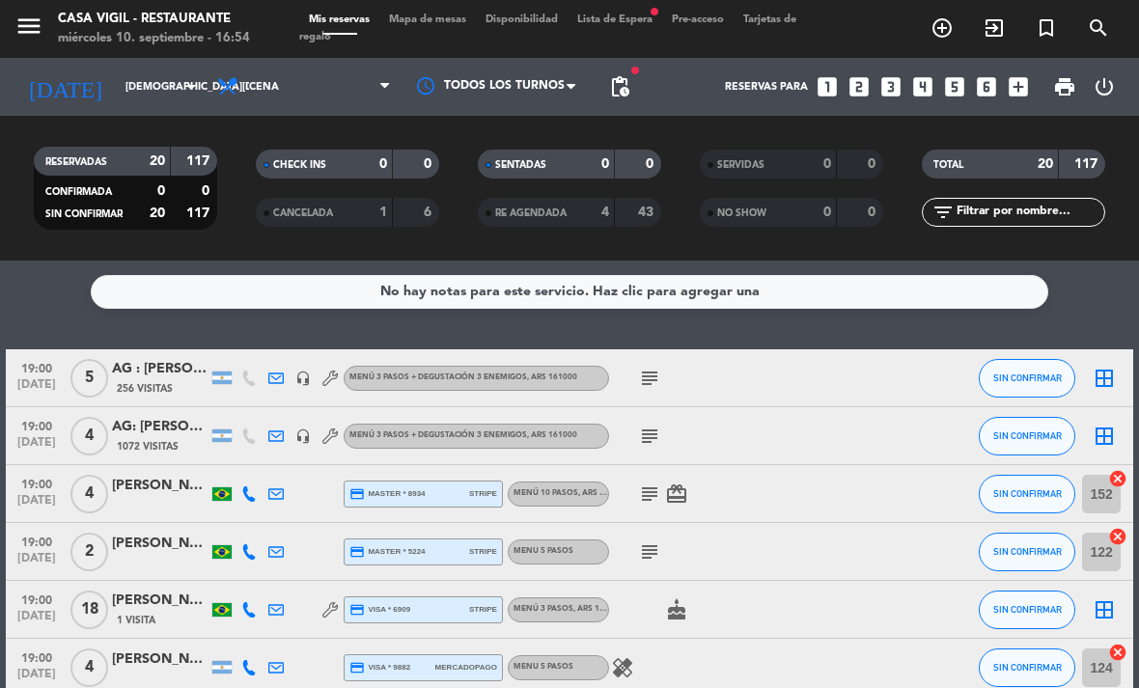
click at [957, 153] on div "TOTAL" at bounding box center [970, 164] width 89 height 22
click at [1056, 202] on input "text" at bounding box center [1029, 212] width 150 height 21
click at [1131, 135] on div "RESERVADAS 20 117 CONFIRMADA 0 0 SIN CONFIRMAR 20 117 CHECK INS 0 0 CANCELADA 1…" at bounding box center [569, 188] width 1139 height 106
click at [126, 71] on input "[DEMOGRAPHIC_DATA][DATE]" at bounding box center [187, 87] width 143 height 32
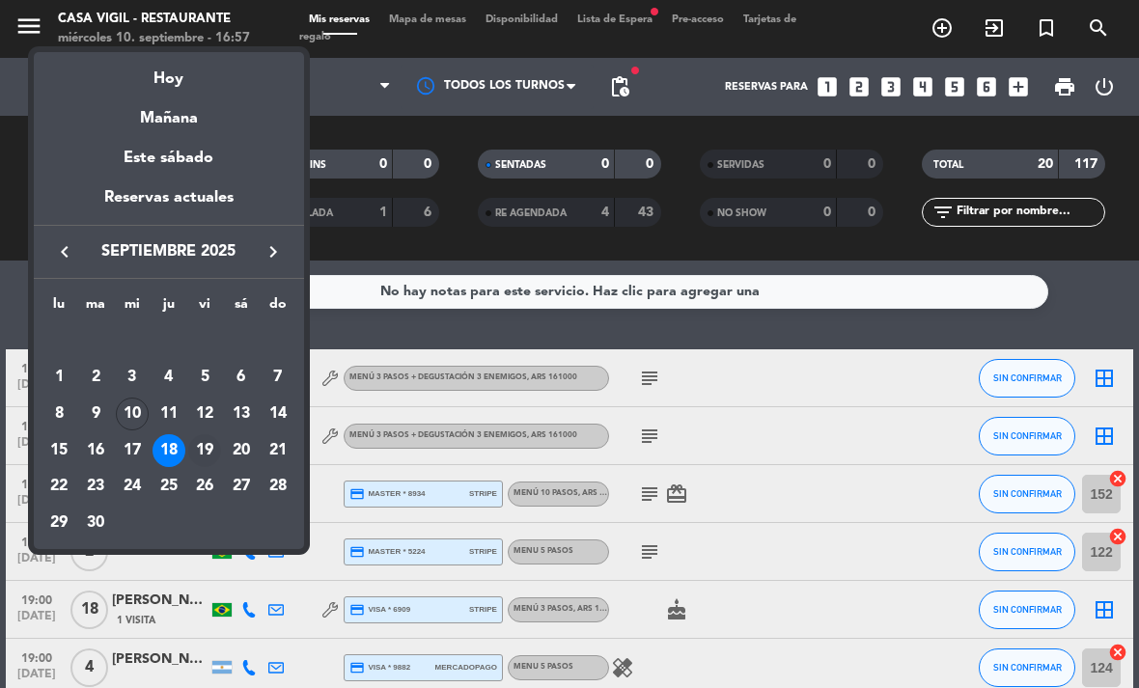
click at [207, 452] on div "19" at bounding box center [204, 450] width 33 height 33
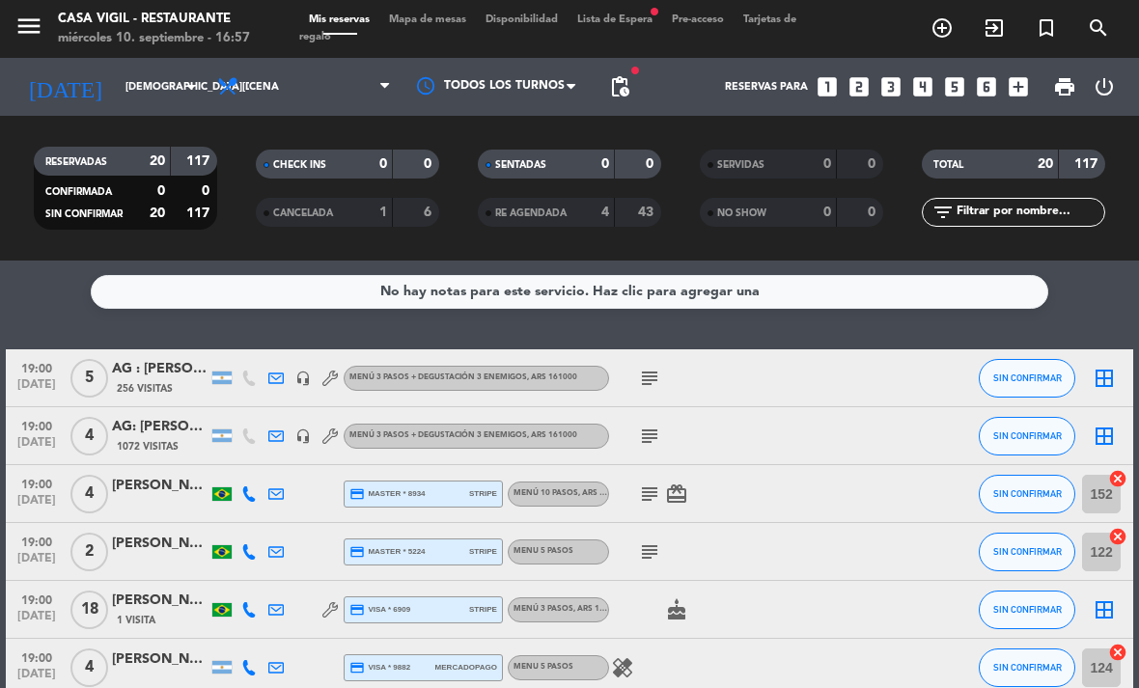
type input "[DATE]"
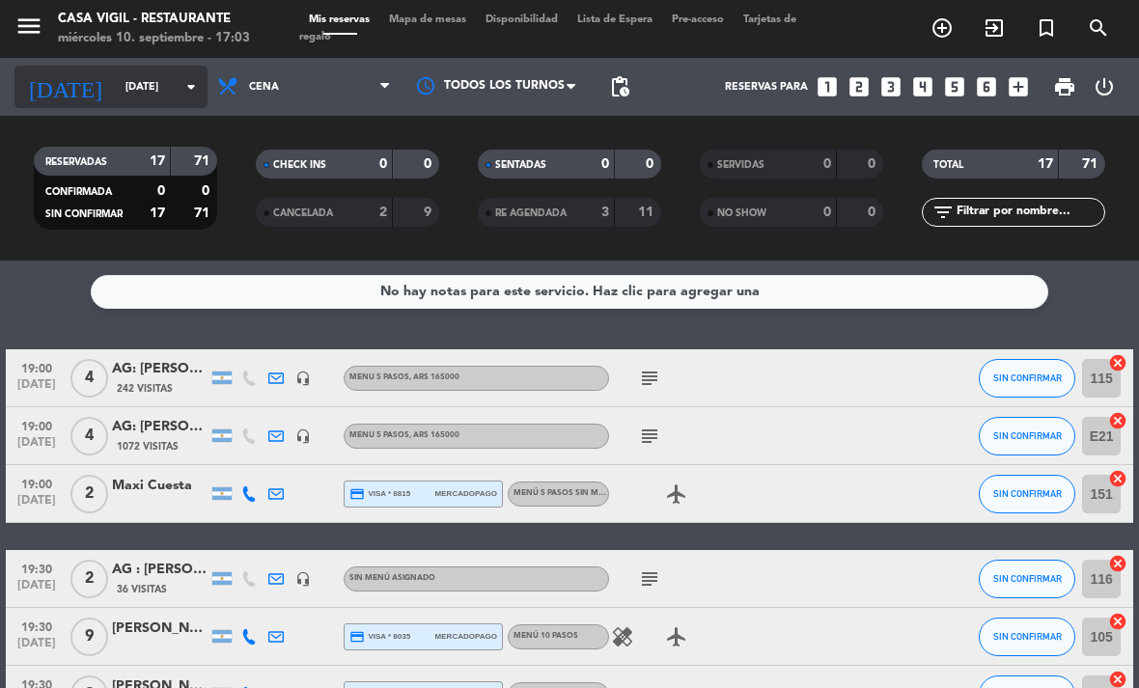
click at [116, 93] on input "[DATE]" at bounding box center [187, 87] width 143 height 32
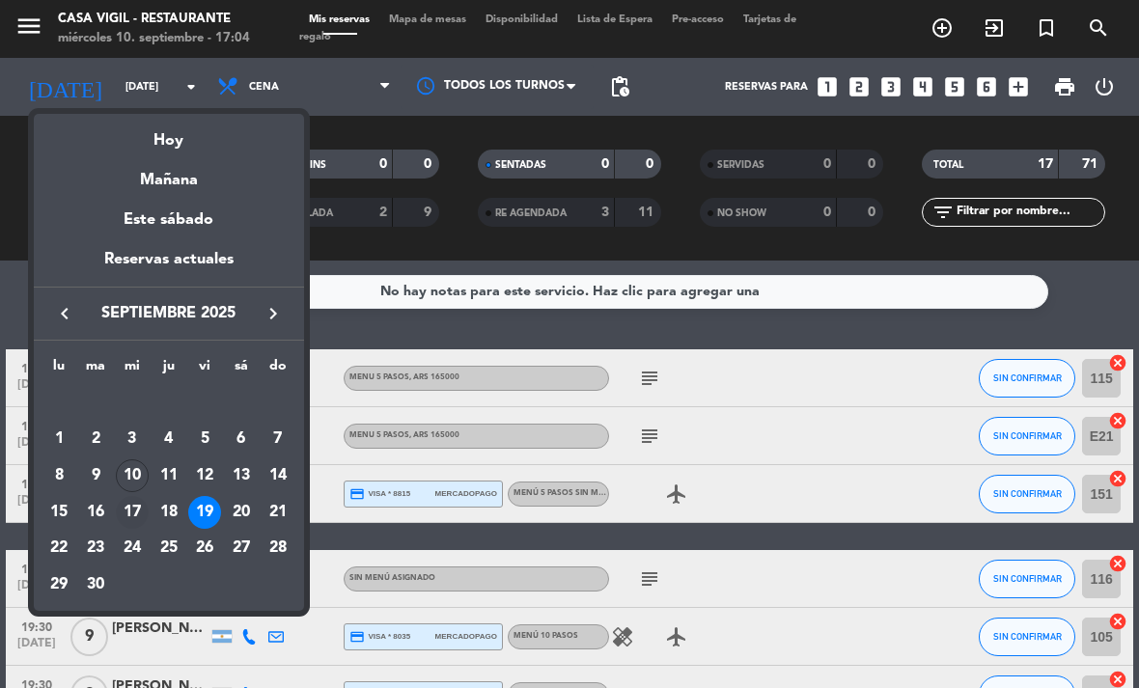
click at [135, 513] on div "17" at bounding box center [132, 512] width 33 height 33
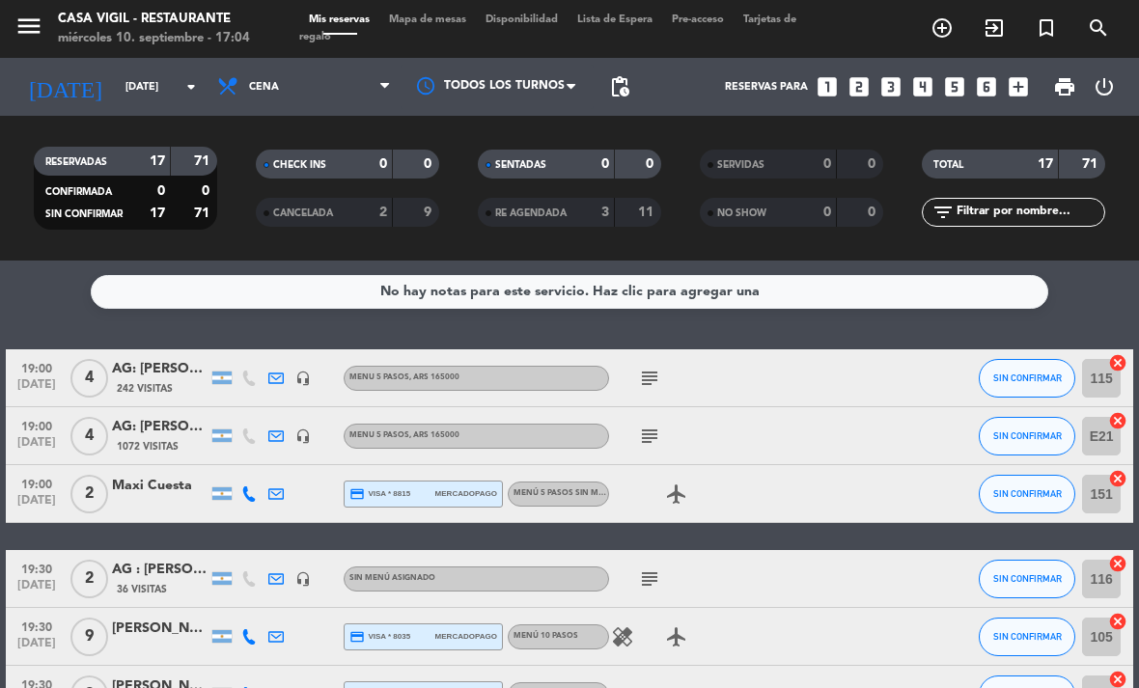
type input "[DATE]"
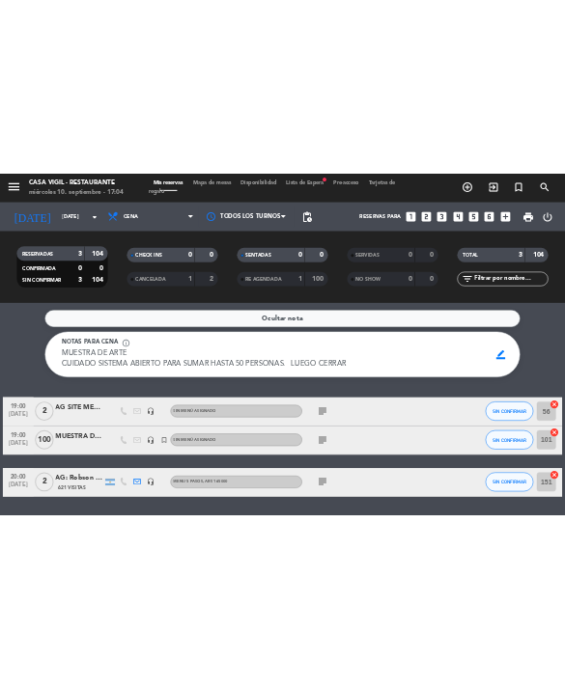
scroll to position [6, 0]
